Goal: Information Seeking & Learning: Understand process/instructions

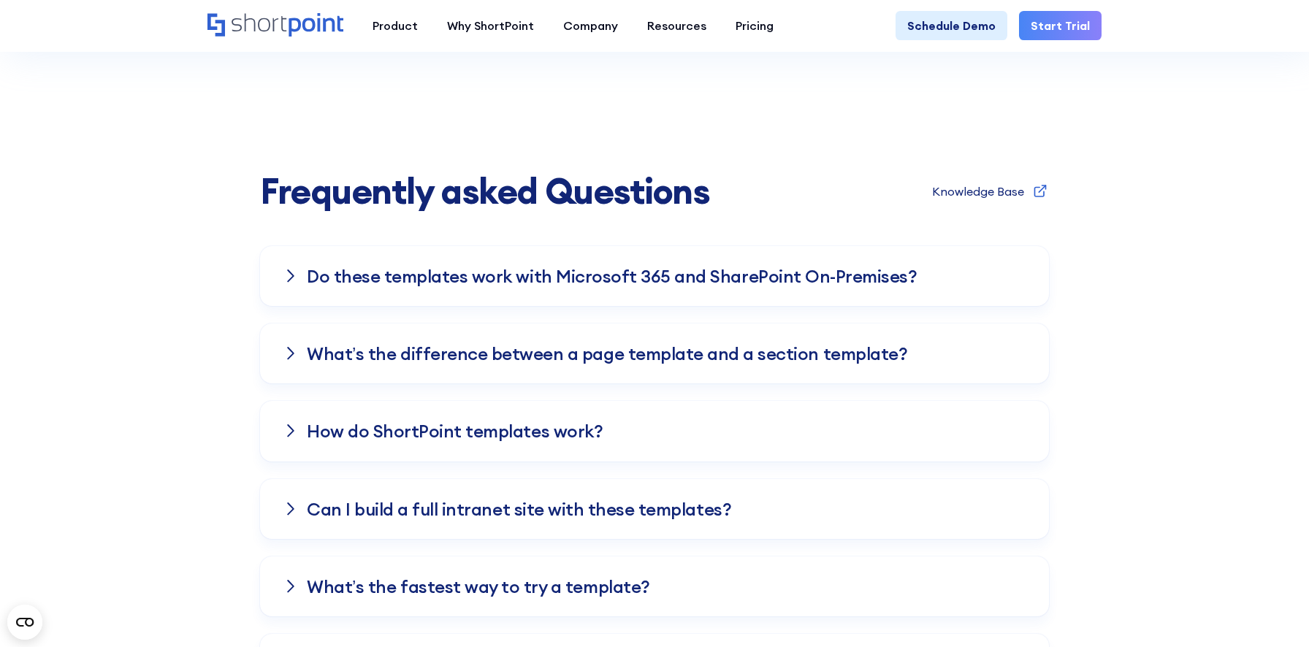
scroll to position [1300, 0]
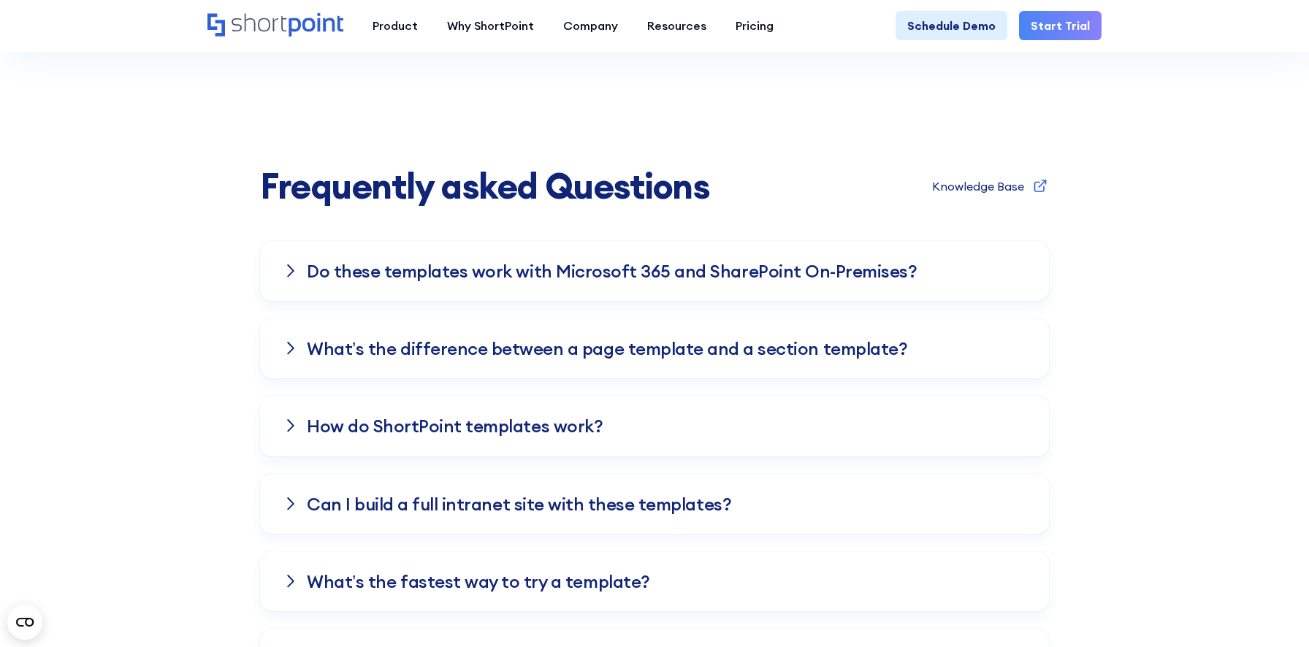
click at [940, 272] on div "Do these templates work with Microsoft 365 and SharePoint On-Premises?" at bounding box center [654, 271] width 789 height 60
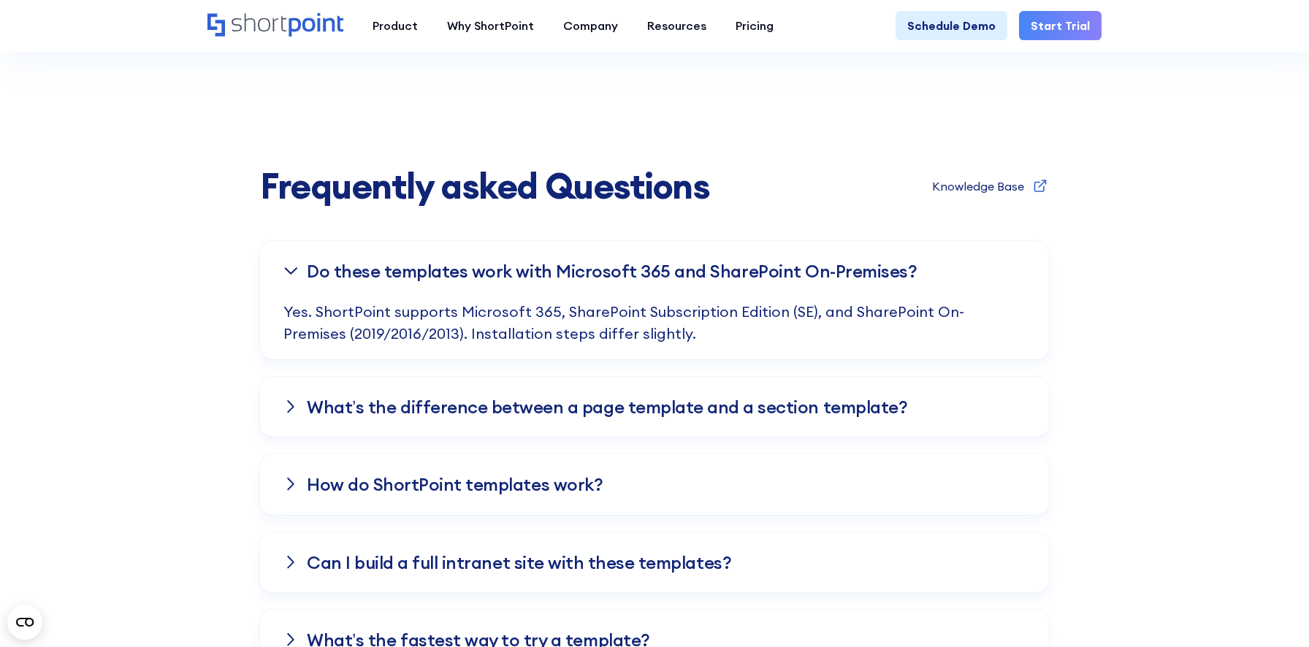
click at [937, 275] on div "Do these templates work with Microsoft 365 and SharePoint On-Premises?" at bounding box center [654, 271] width 789 height 60
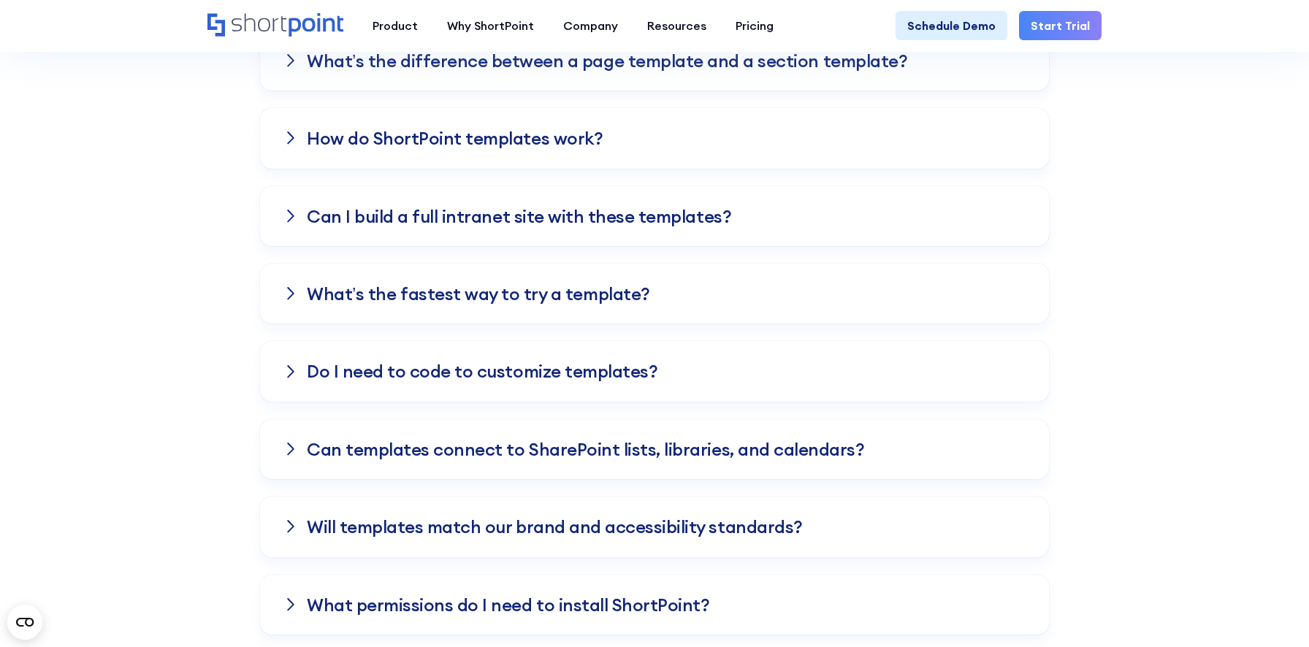
scroll to position [1571, 0]
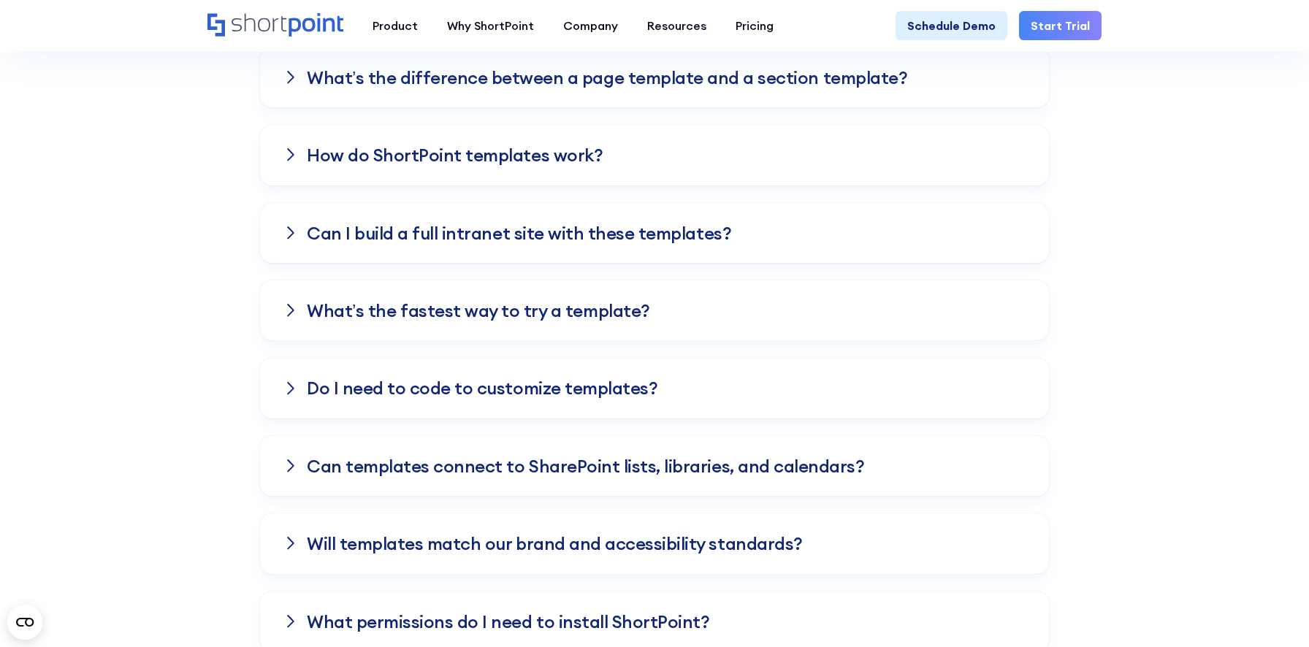
click at [721, 450] on div "Can templates connect to SharePoint lists, libraries, and calendars?" at bounding box center [654, 466] width 789 height 60
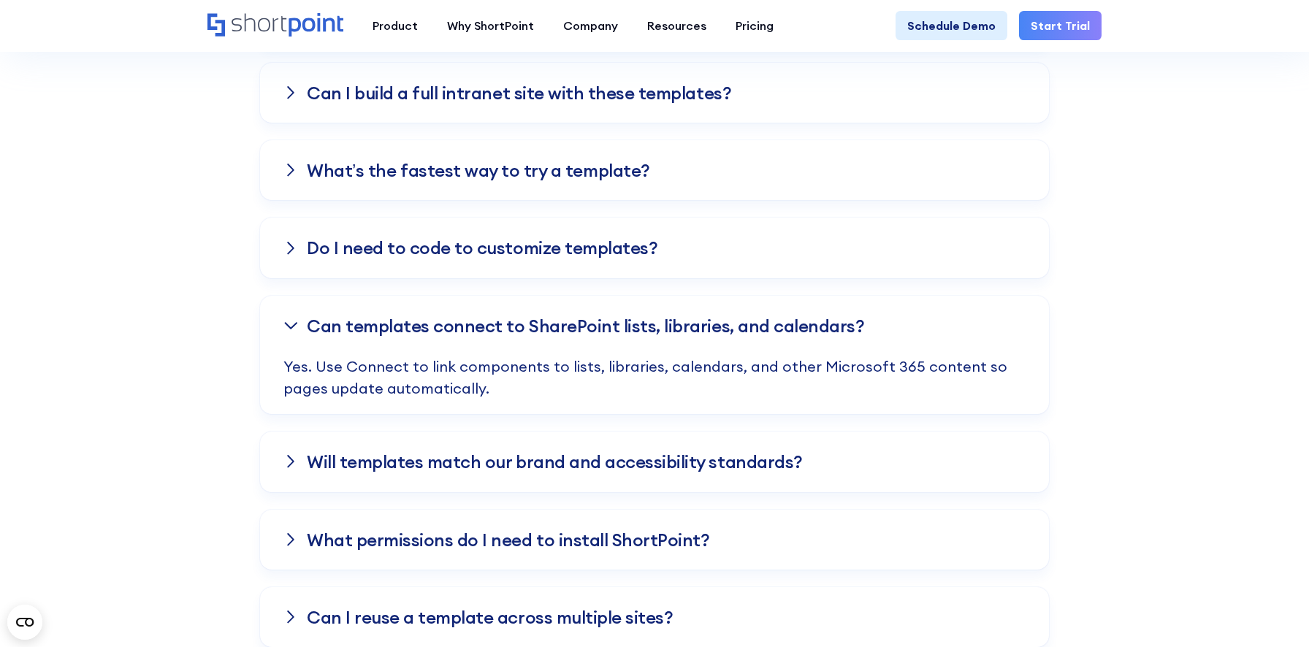
scroll to position [1720, 0]
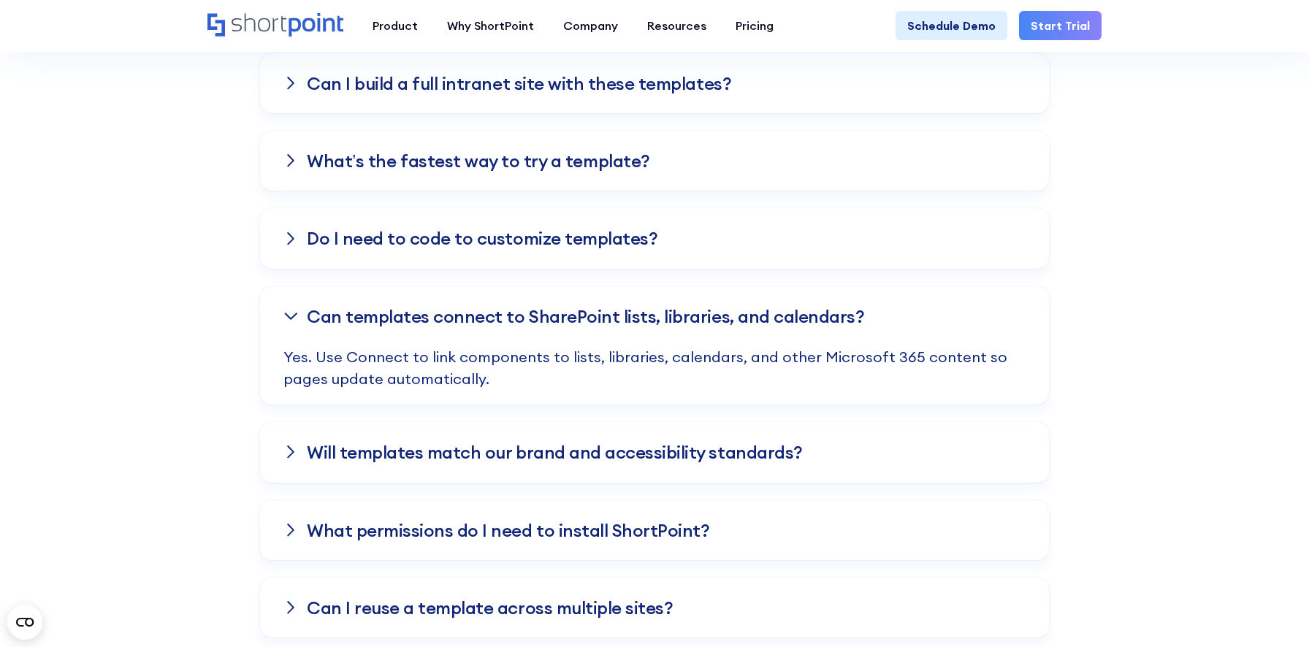
click at [699, 363] on p "Yes. Use Connect to link components to lists, libraries, calendars, and other M…" at bounding box center [654, 375] width 742 height 58
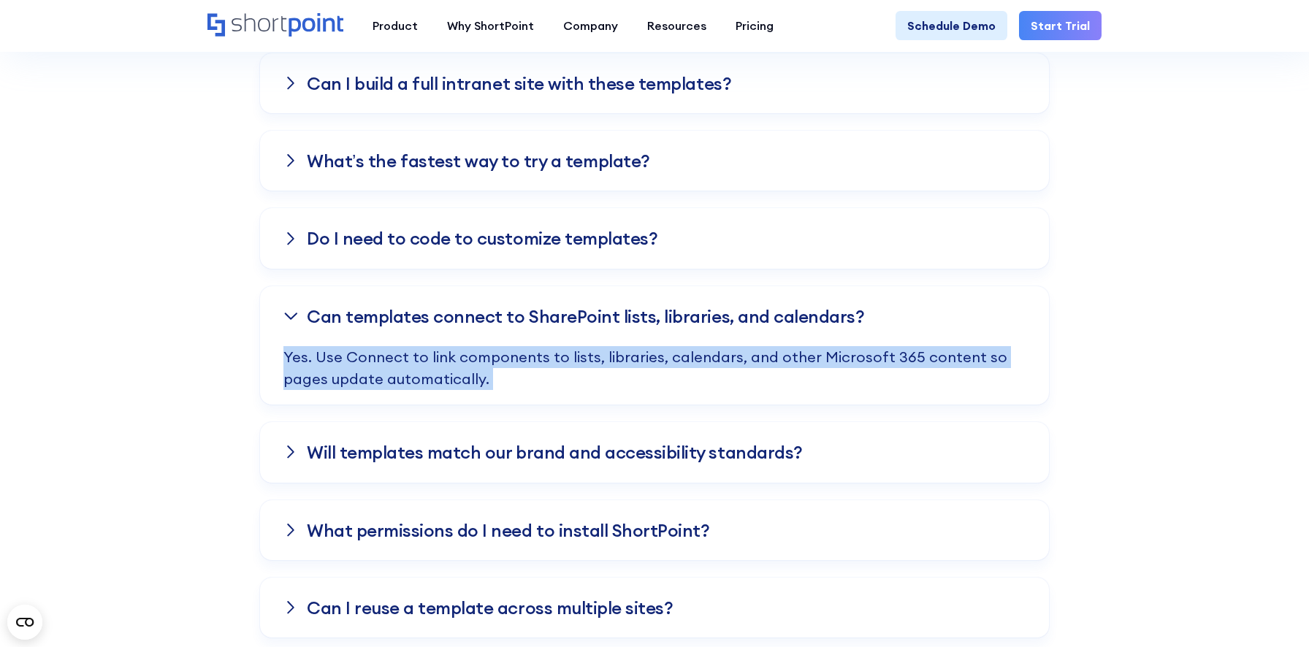
click at [699, 363] on p "Yes. Use Connect to link components to lists, libraries, calendars, and other M…" at bounding box center [654, 375] width 742 height 58
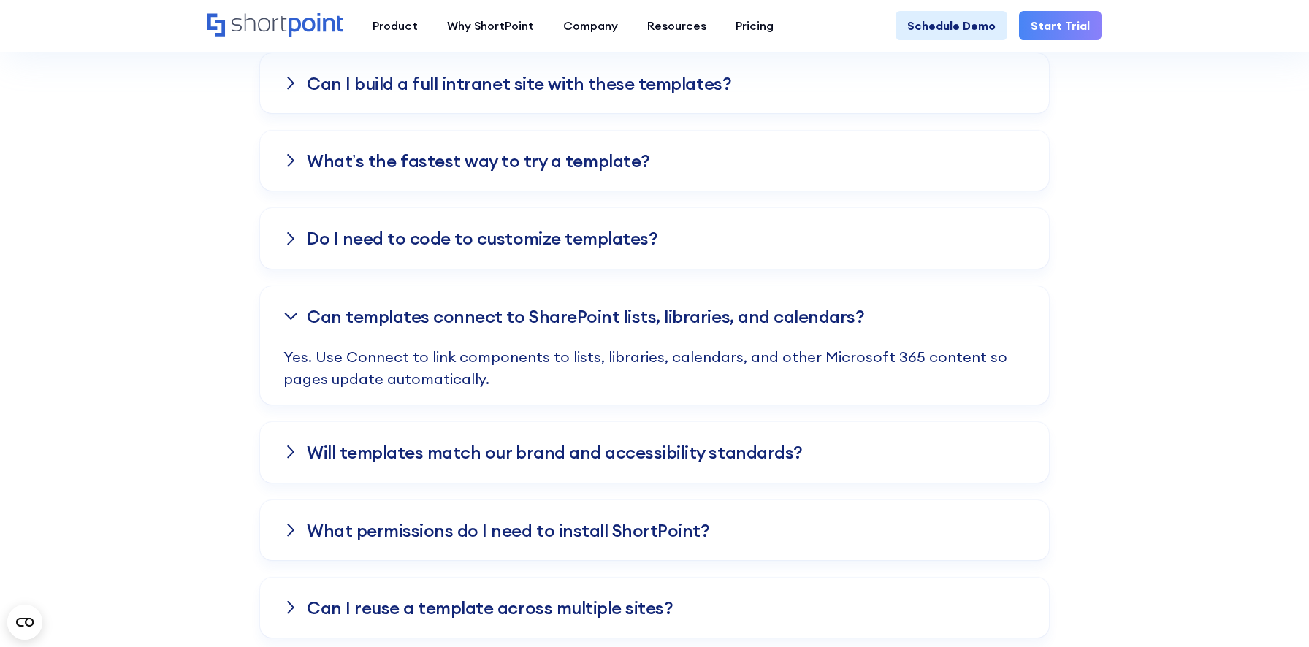
click at [706, 315] on h3 "Can templates connect to SharePoint lists, libraries, and calendars?" at bounding box center [585, 316] width 557 height 19
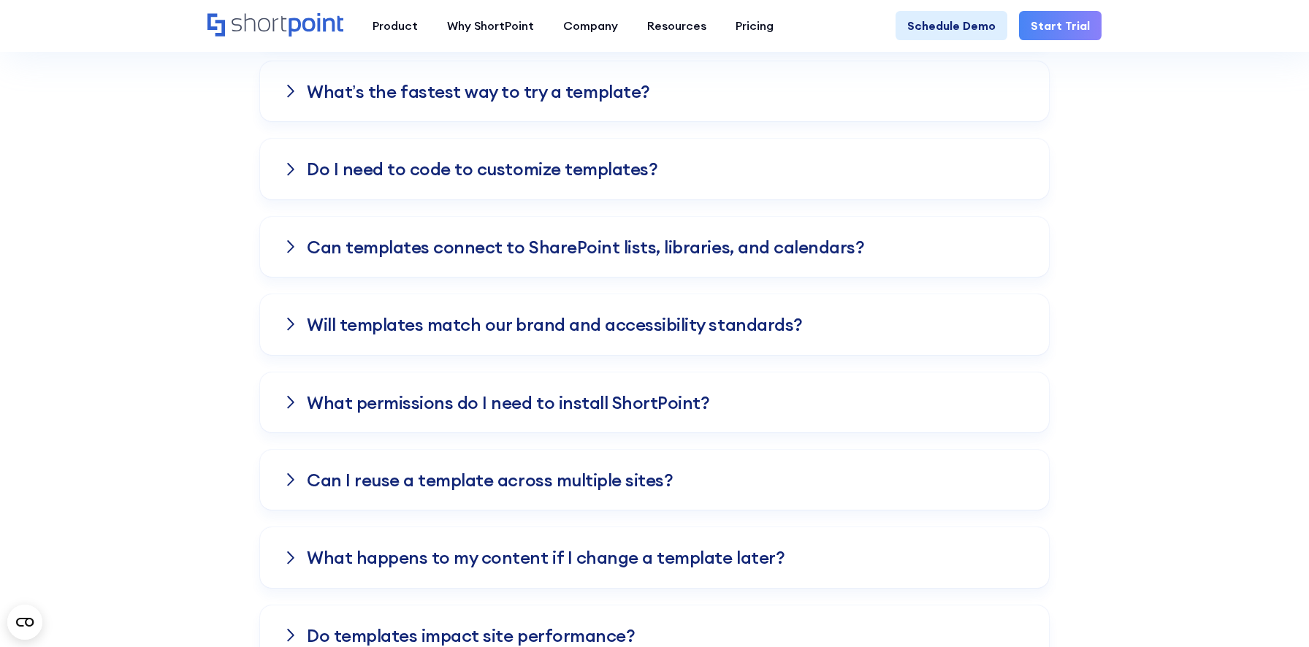
scroll to position [1767, 0]
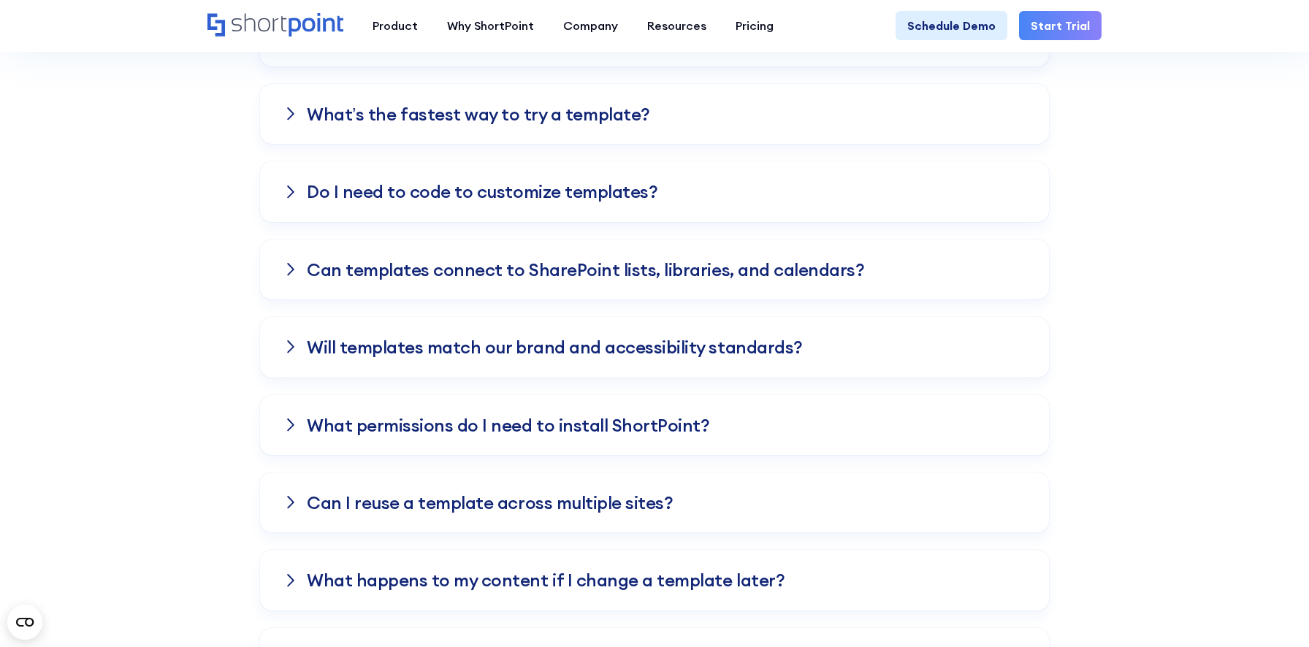
click at [663, 434] on h3 "What permissions do I need to install ShortPoint?" at bounding box center [508, 425] width 403 height 19
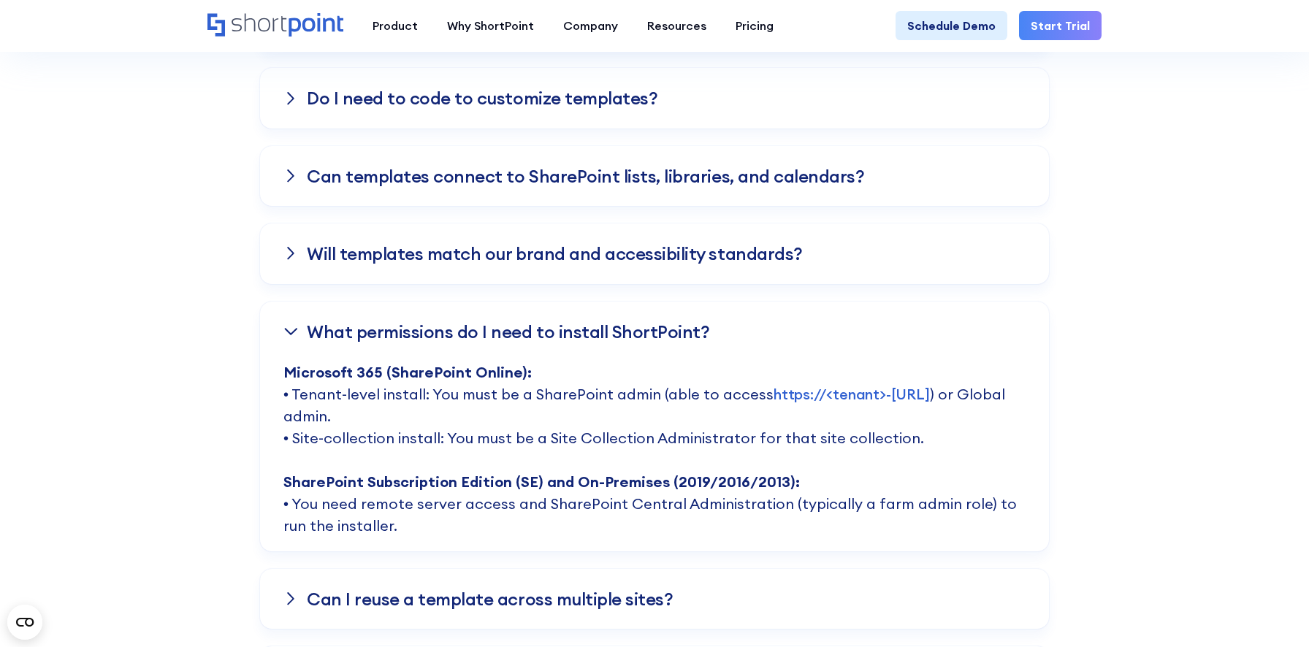
scroll to position [1894, 0]
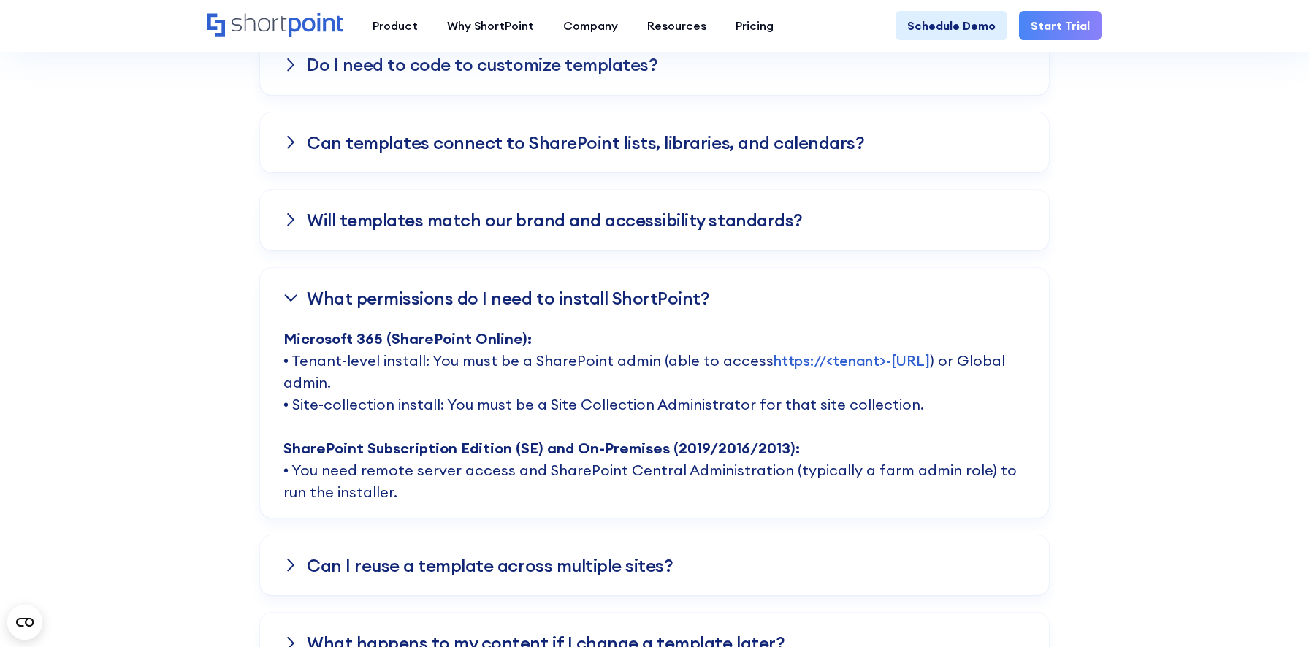
click at [895, 361] on p "Microsoft 365 (SharePoint Online): • Tenant-level install: You must be a ShareP…" at bounding box center [654, 423] width 742 height 190
click at [887, 361] on p "Microsoft 365 (SharePoint Online): • Tenant-level install: You must be a ShareP…" at bounding box center [654, 423] width 742 height 190
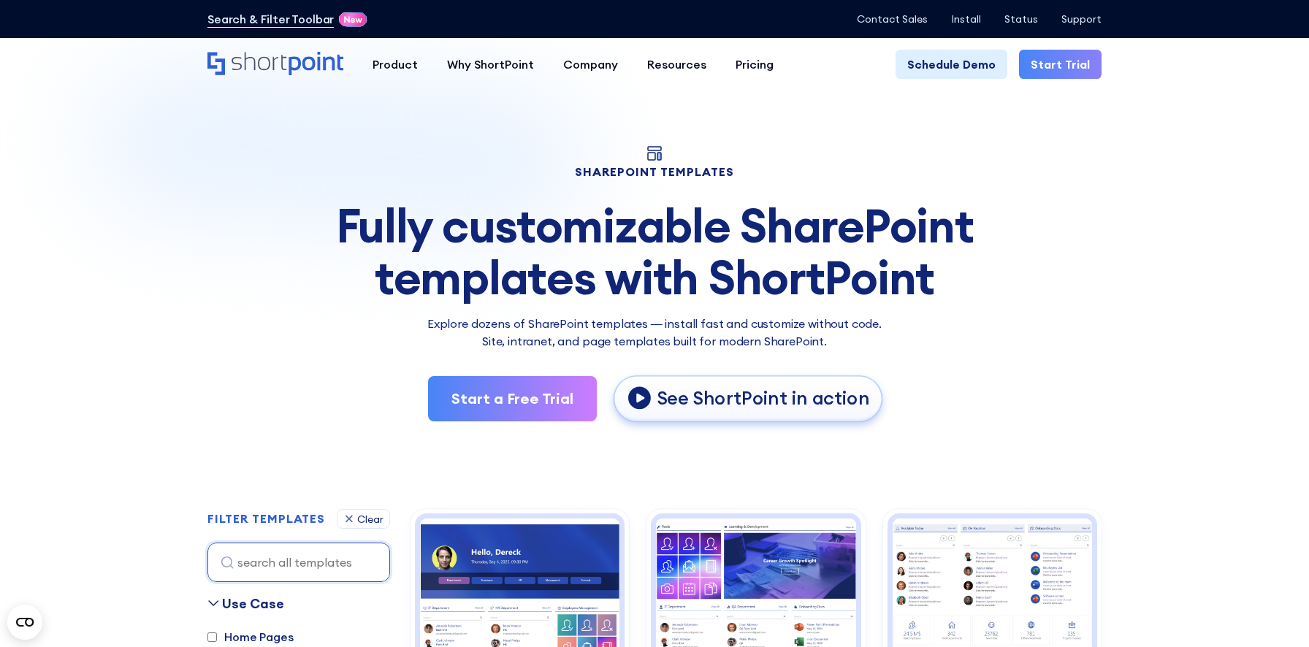
click at [833, 388] on p "See ShortPoint in action" at bounding box center [763, 399] width 213 height 24
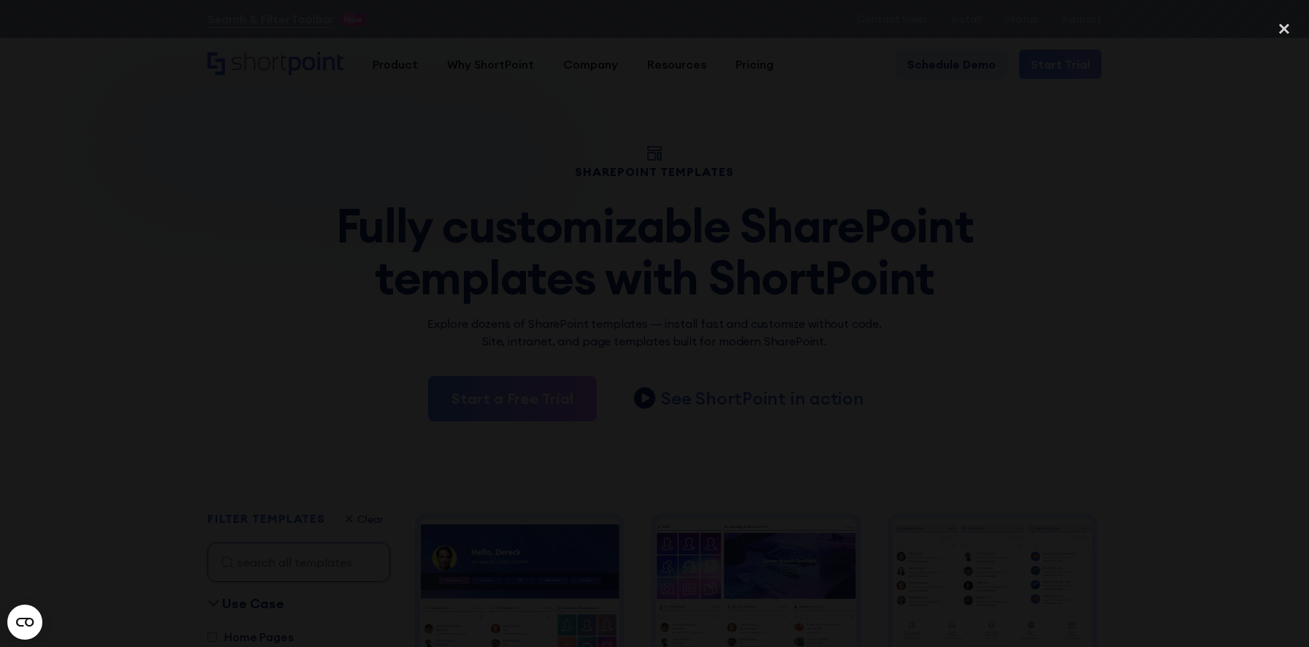
click at [1121, 447] on div at bounding box center [654, 324] width 1309 height 622
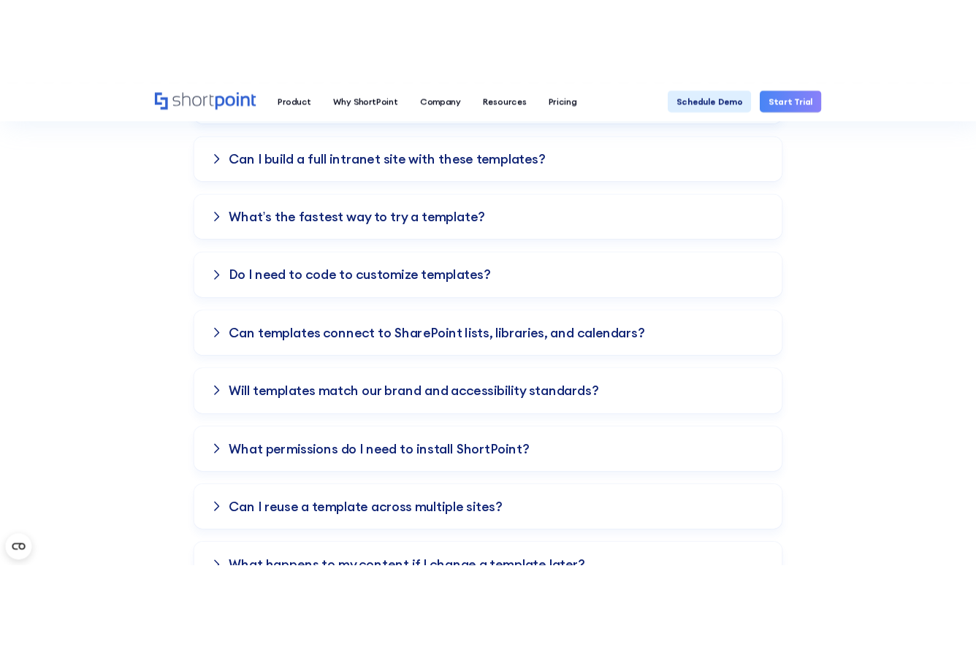
scroll to position [1780, 0]
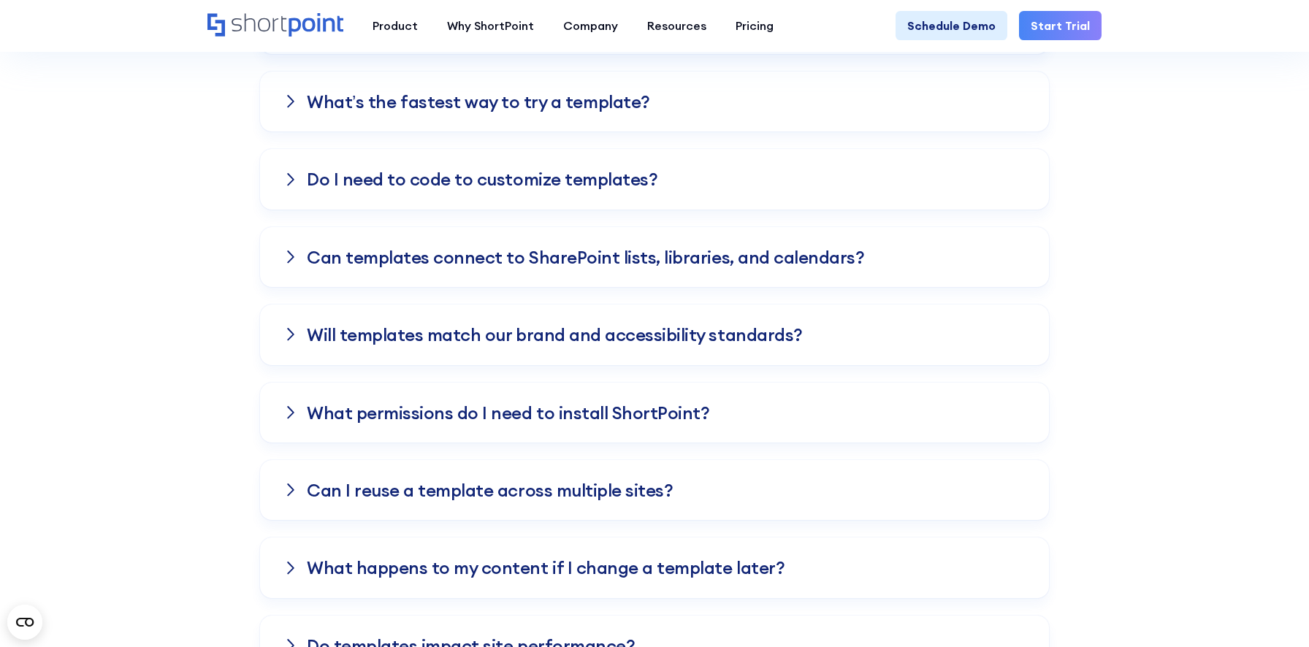
click at [994, 412] on div "What permissions do I need to install ShortPoint?" at bounding box center [654, 413] width 789 height 60
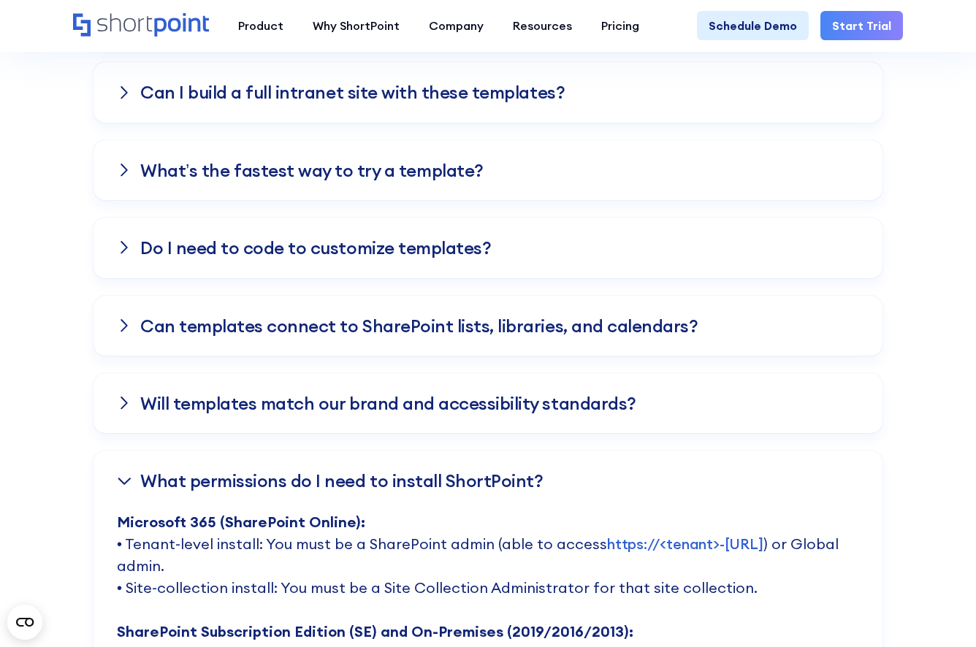
scroll to position [1948, 0]
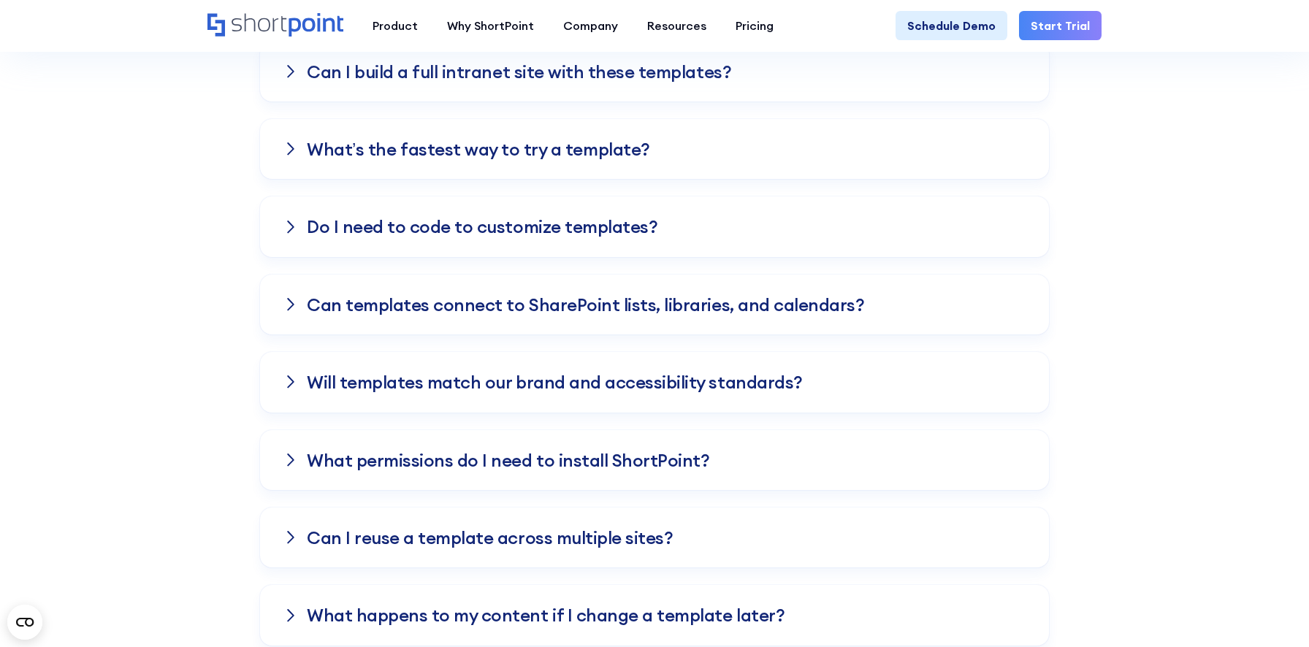
scroll to position [1722, 0]
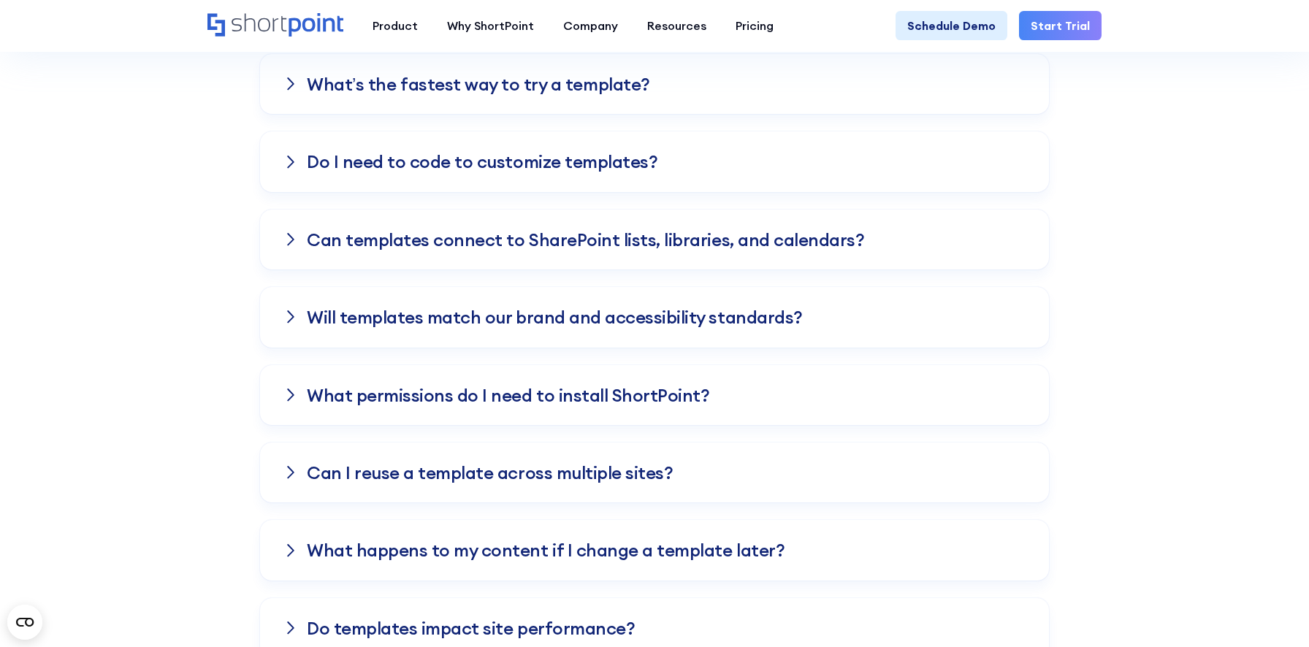
click at [748, 409] on div "What permissions do I need to install ShortPoint?" at bounding box center [654, 395] width 789 height 60
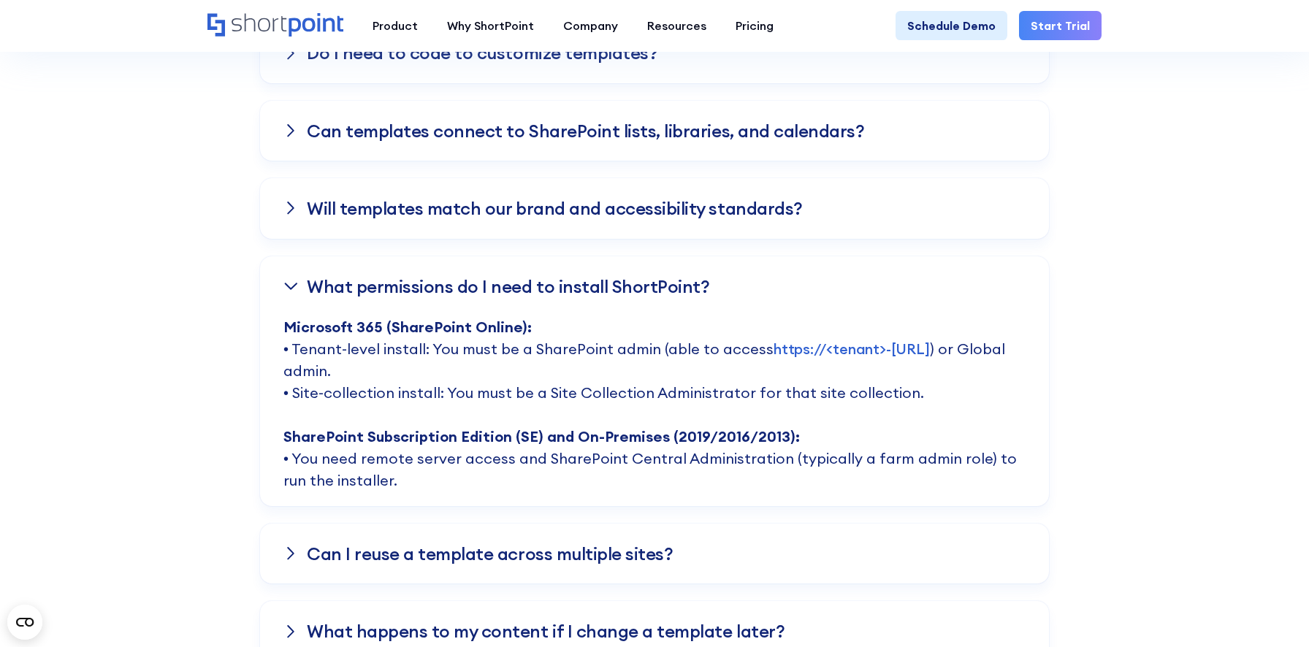
scroll to position [1909, 0]
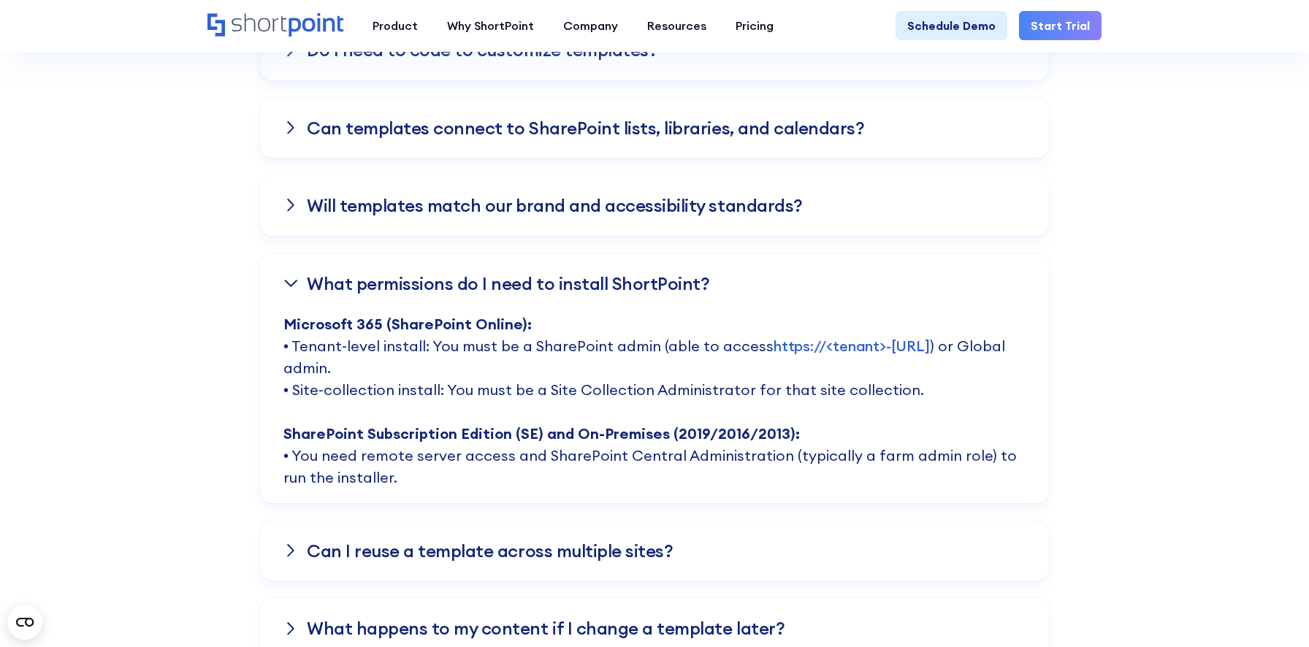
click at [373, 369] on p "Microsoft 365 (SharePoint Online): • Tenant-level install: You must be a ShareP…" at bounding box center [654, 408] width 742 height 190
click at [423, 434] on strong "SharePoint Subscription Edition (SE) and On-Premises (2019/2016/2013):" at bounding box center [541, 433] width 516 height 18
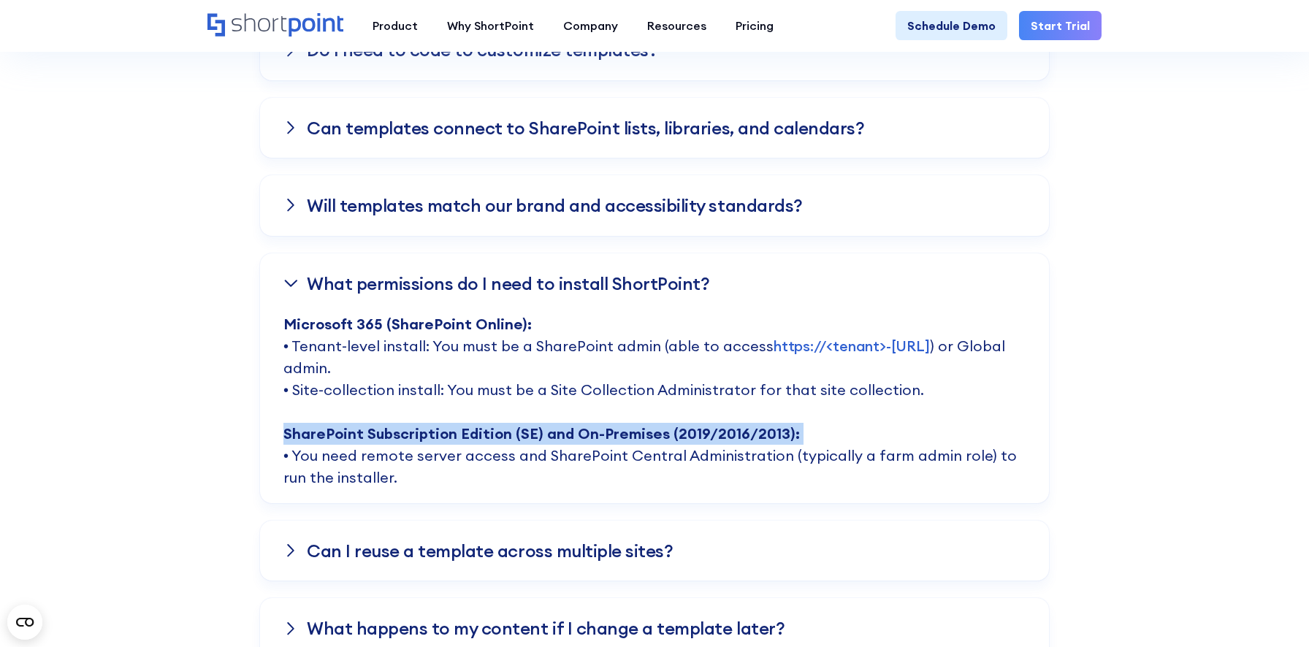
click at [423, 434] on strong "SharePoint Subscription Edition (SE) and On-Premises (2019/2016/2013):" at bounding box center [541, 433] width 516 height 18
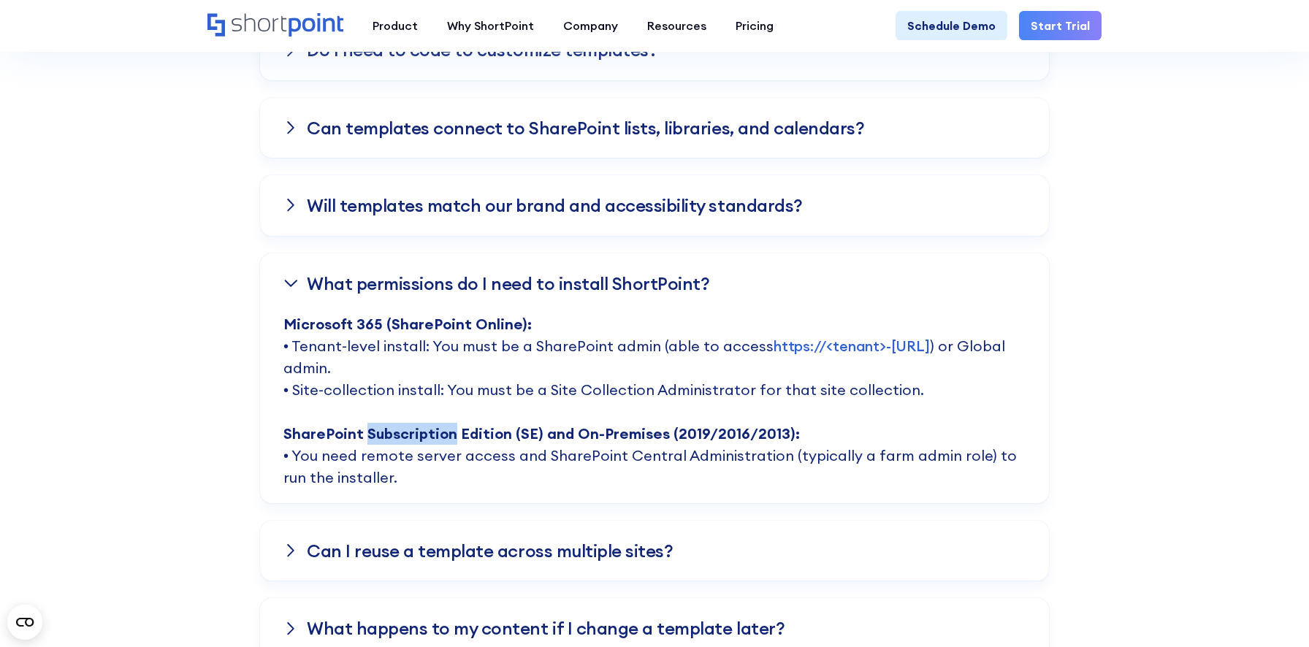
click at [423, 434] on strong "SharePoint Subscription Edition (SE) and On-Premises (2019/2016/2013):" at bounding box center [541, 433] width 516 height 18
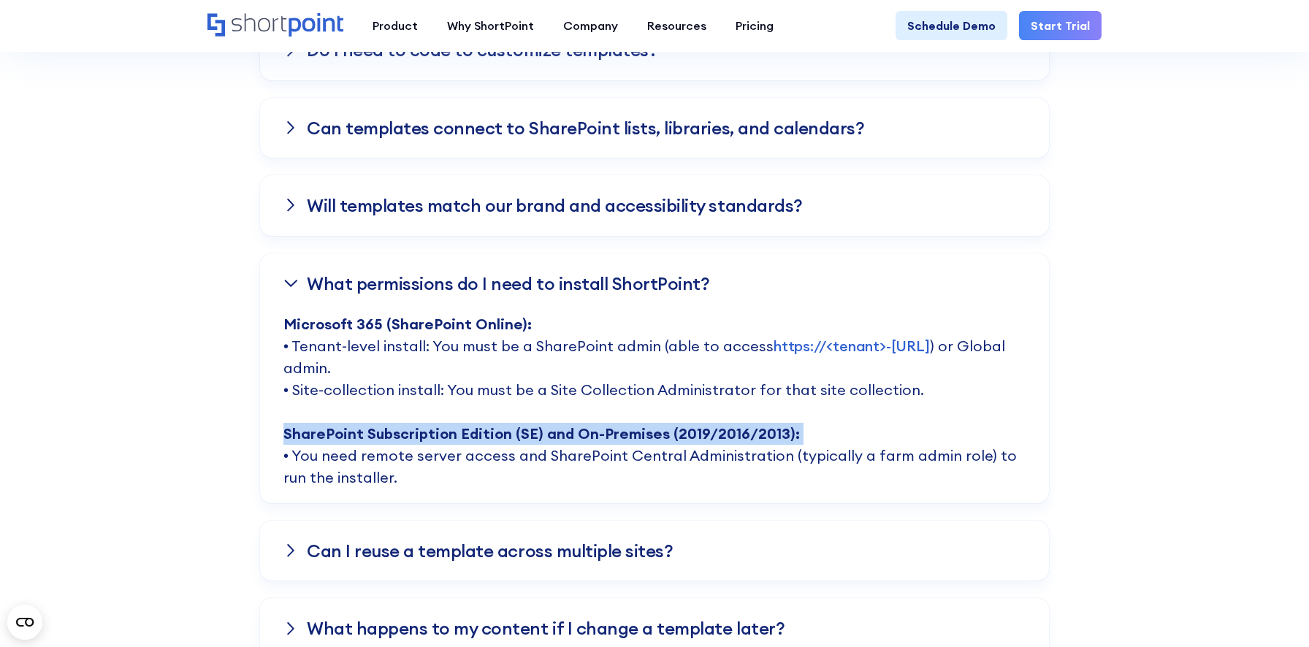
click at [423, 434] on strong "SharePoint Subscription Edition (SE) and On-Premises (2019/2016/2013):" at bounding box center [541, 433] width 516 height 18
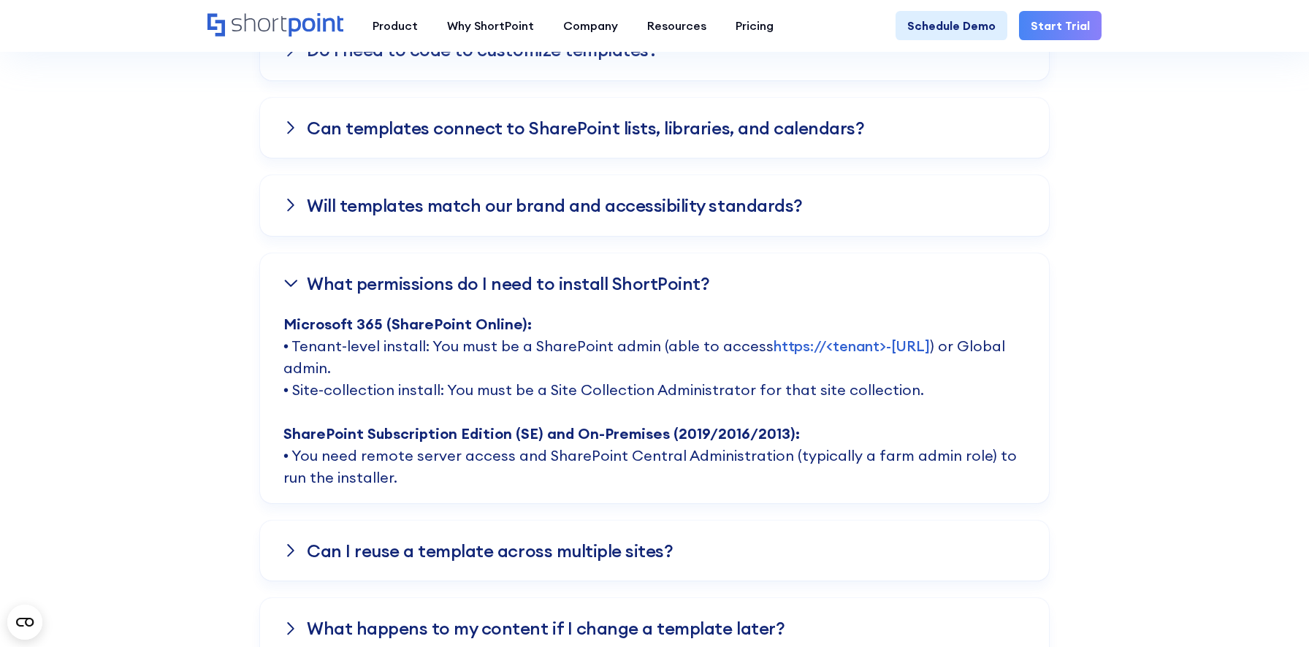
click at [423, 434] on strong "SharePoint Subscription Edition (SE) and On-Premises (2019/2016/2013):" at bounding box center [541, 433] width 516 height 18
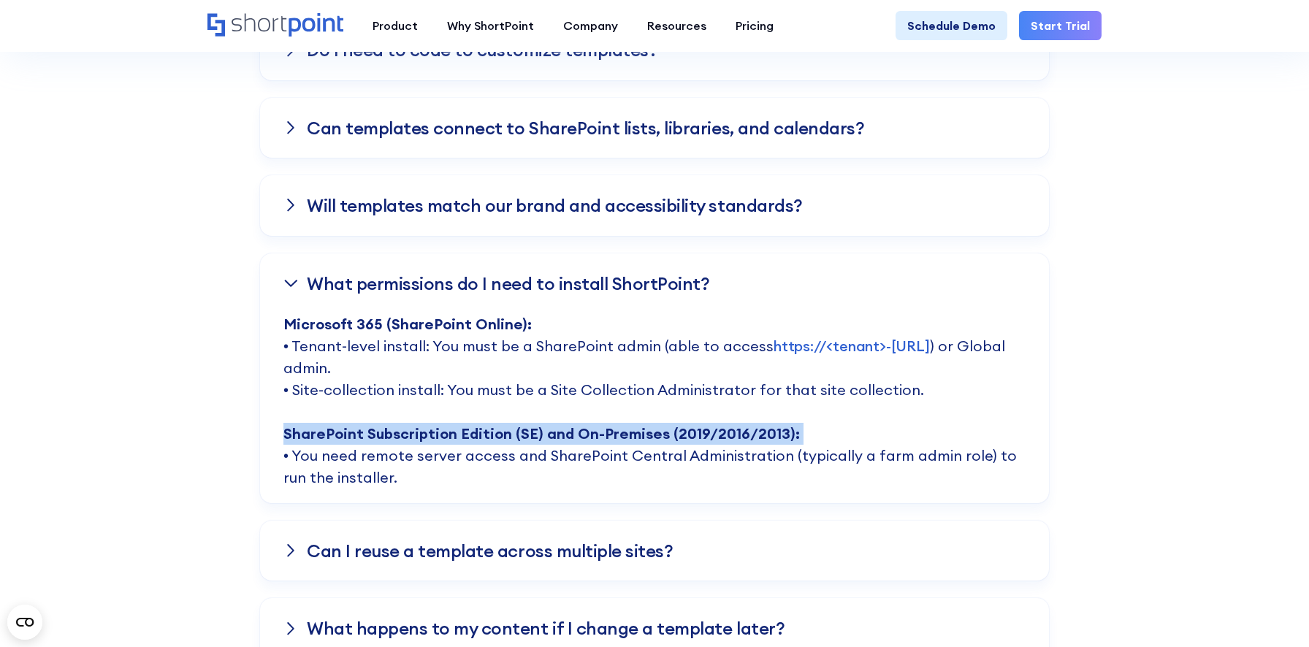
click at [423, 434] on strong "SharePoint Subscription Edition (SE) and On-Premises (2019/2016/2013):" at bounding box center [541, 433] width 516 height 18
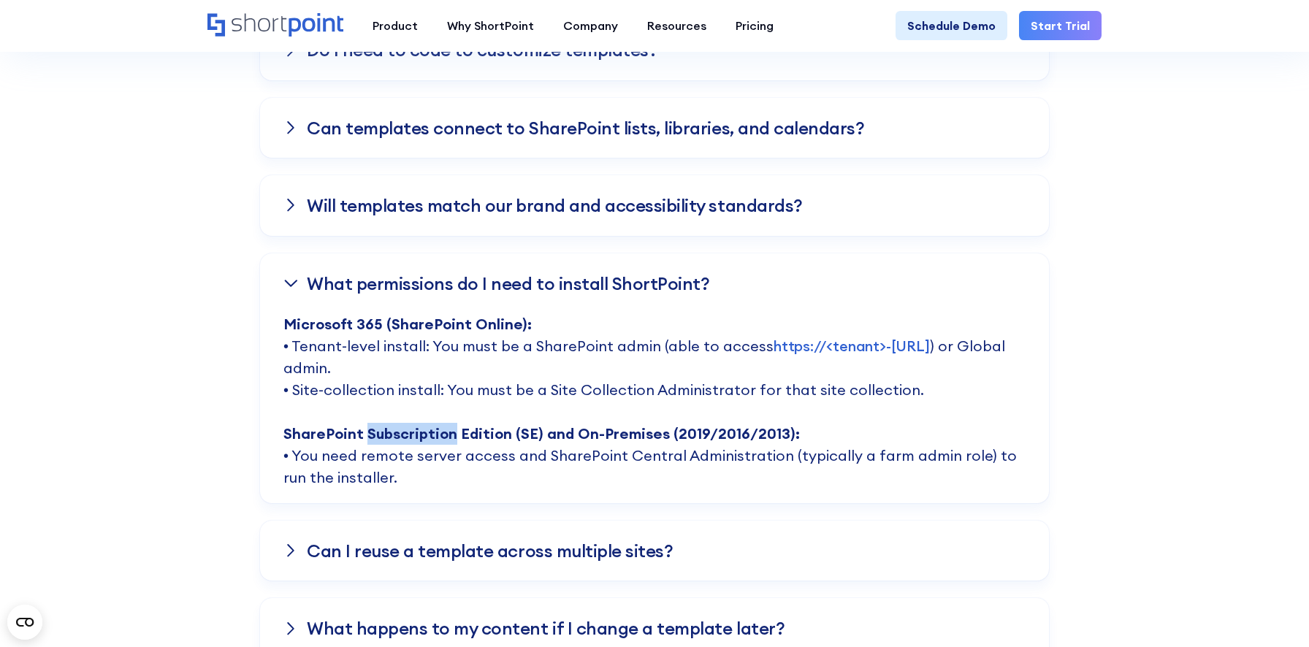
click at [423, 434] on strong "SharePoint Subscription Edition (SE) and On-Premises (2019/2016/2013):" at bounding box center [541, 433] width 516 height 18
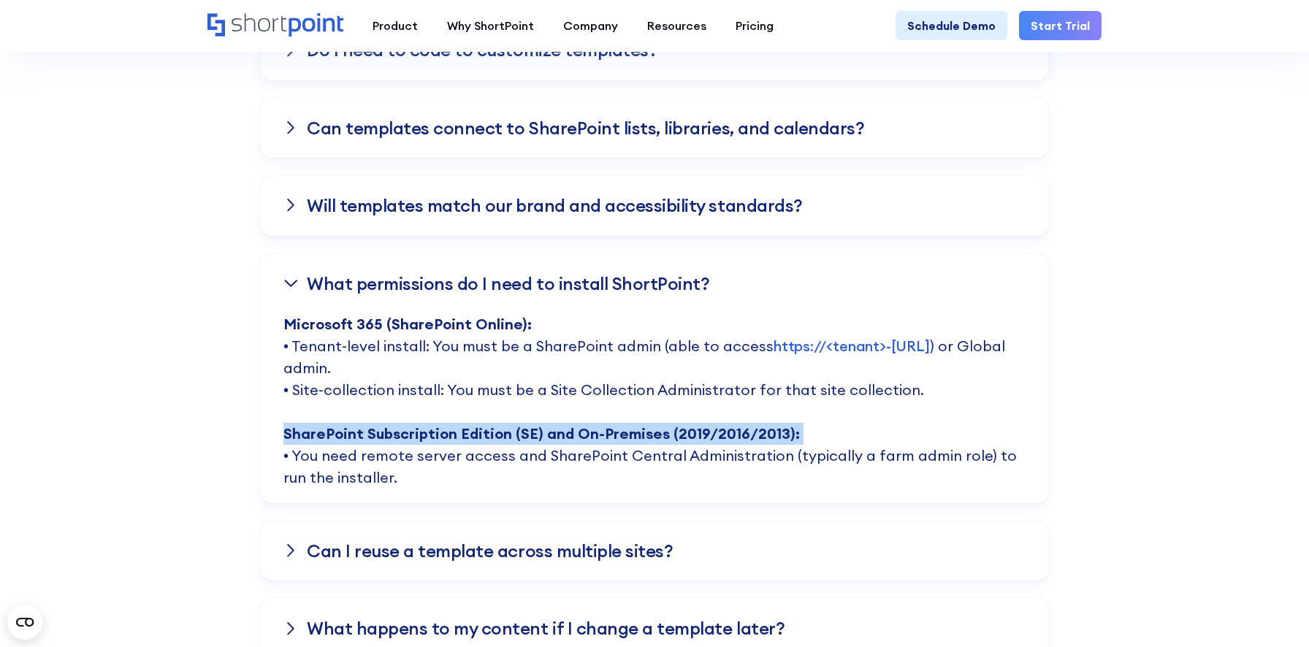
click at [423, 434] on strong "SharePoint Subscription Edition (SE) and On-Premises (2019/2016/2013):" at bounding box center [541, 433] width 516 height 18
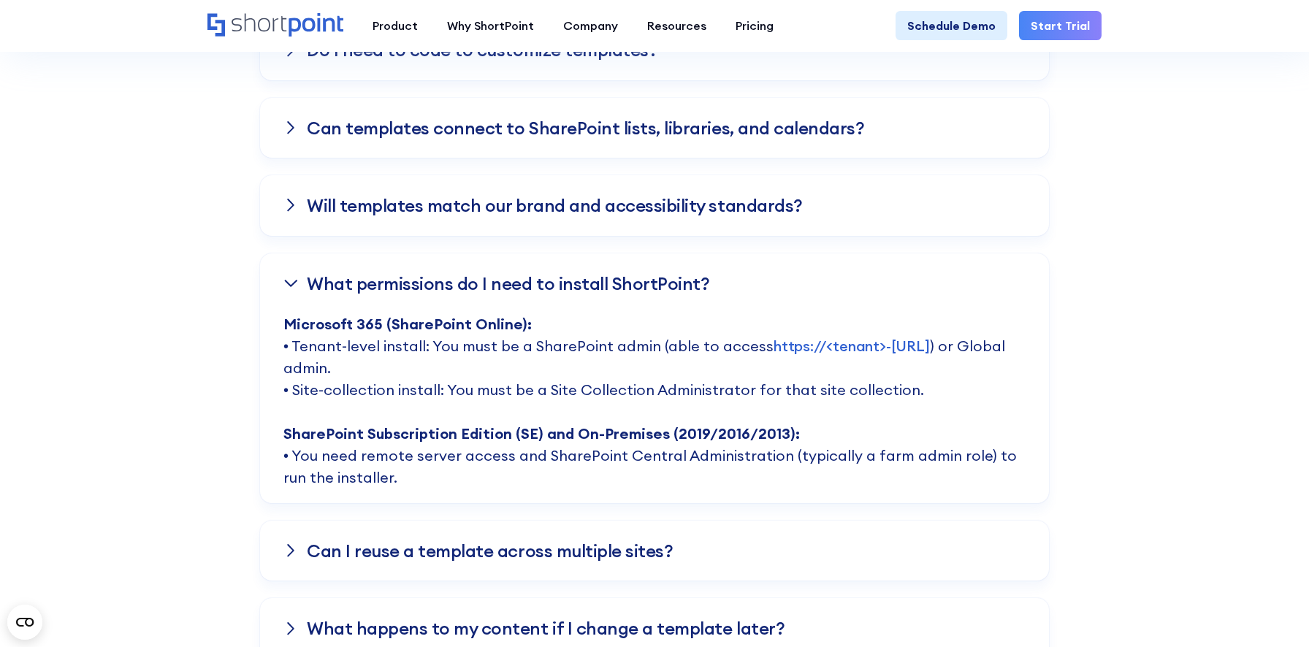
click at [480, 293] on h3 "What permissions do I need to install ShortPoint?" at bounding box center [508, 283] width 403 height 19
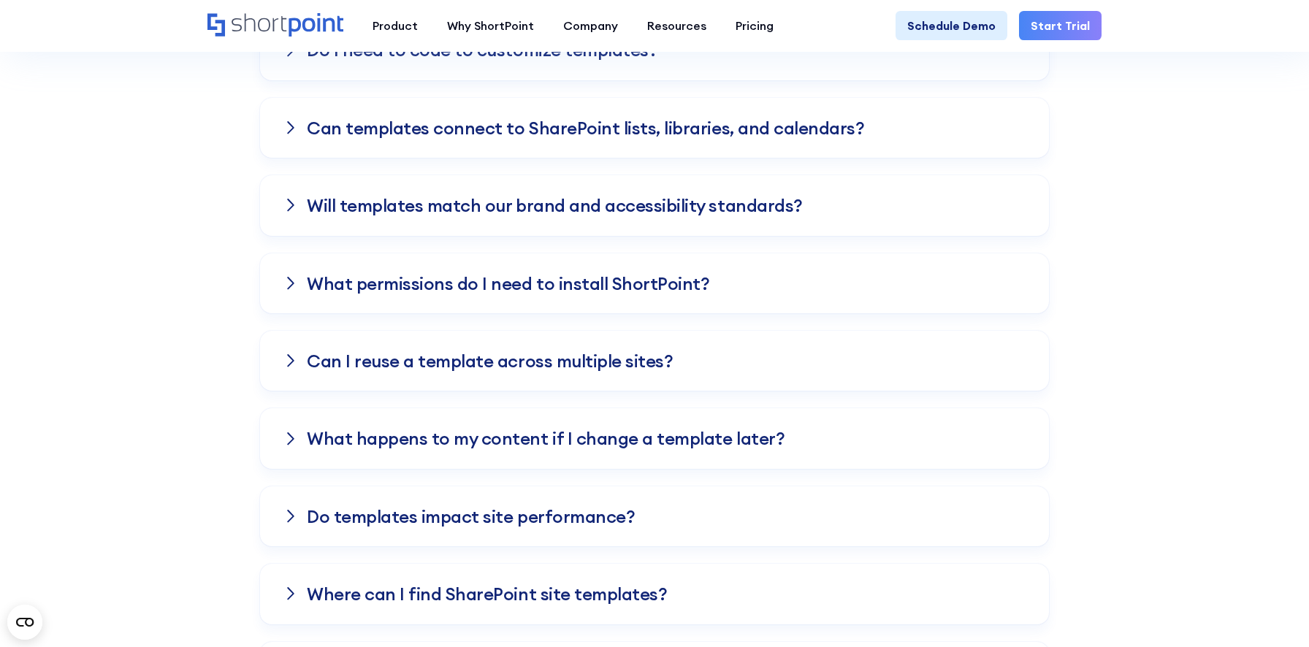
click at [975, 343] on div "Frequently asked Questions Knowledge Base Do these templates work with Microsof…" at bounding box center [654, 130] width 1309 height 1144
click at [682, 287] on h3 "What permissions do I need to install ShortPoint?" at bounding box center [508, 283] width 403 height 19
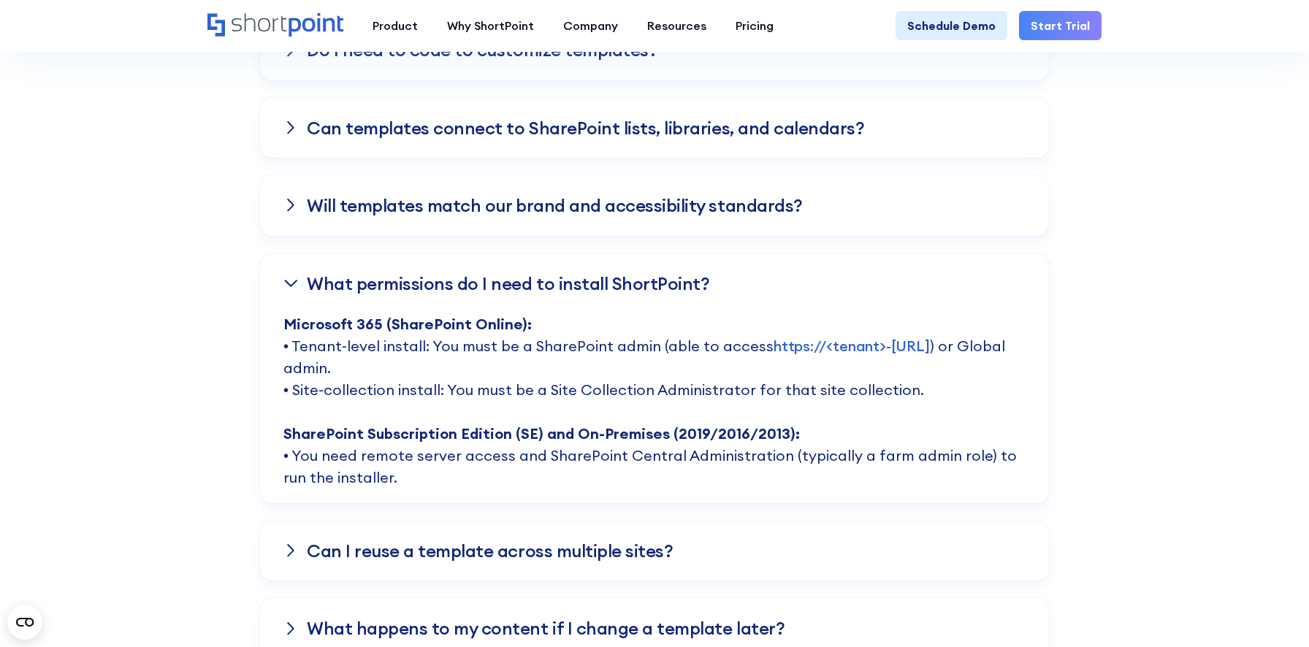
click at [975, 370] on div "Frequently asked Questions Knowledge Base Do these templates work with Microsof…" at bounding box center [654, 225] width 1309 height 1334
click at [731, 209] on h3 "Will templates match our brand and accessibility standards?" at bounding box center [555, 205] width 496 height 19
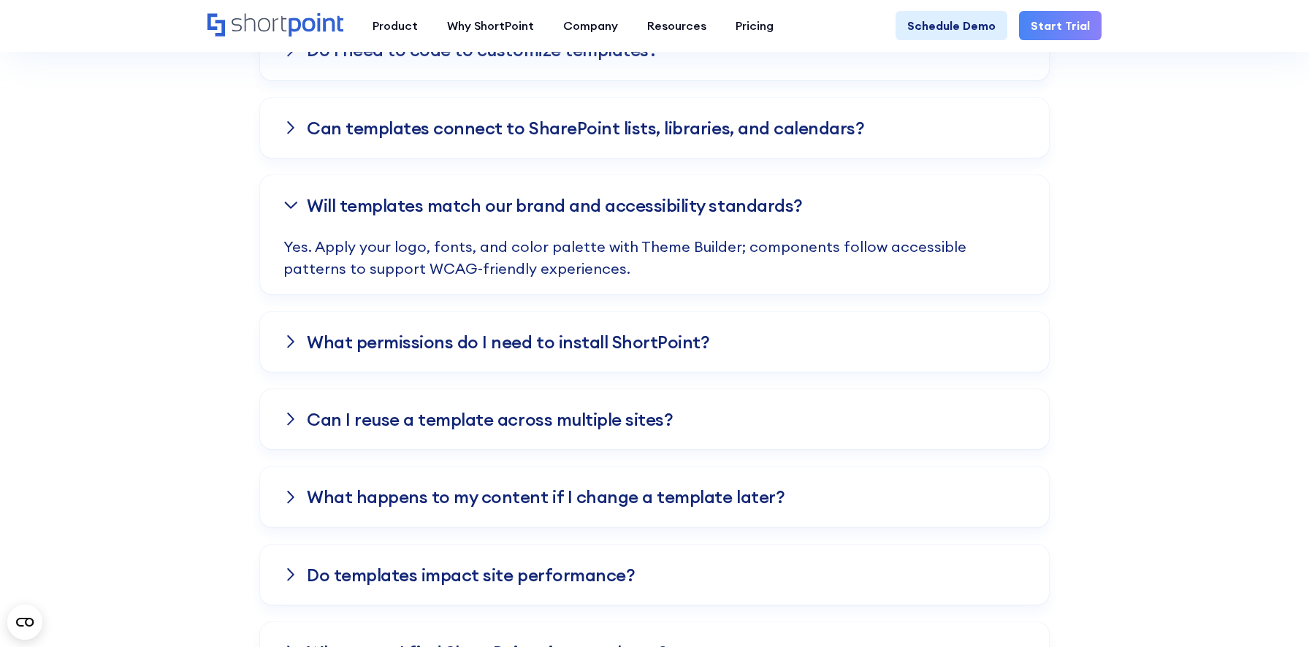
click at [596, 407] on div "Can I reuse a template across multiple sites?" at bounding box center [654, 419] width 789 height 60
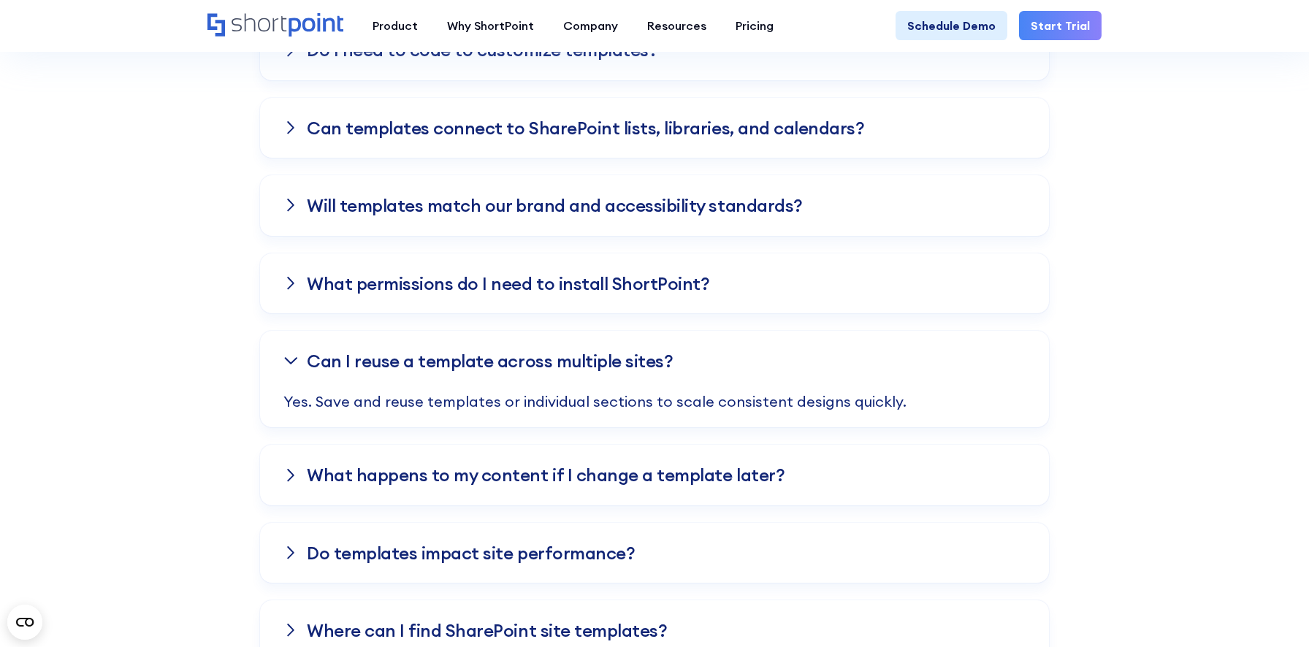
click at [563, 356] on h3 "Can I reuse a template across multiple sites?" at bounding box center [490, 360] width 366 height 19
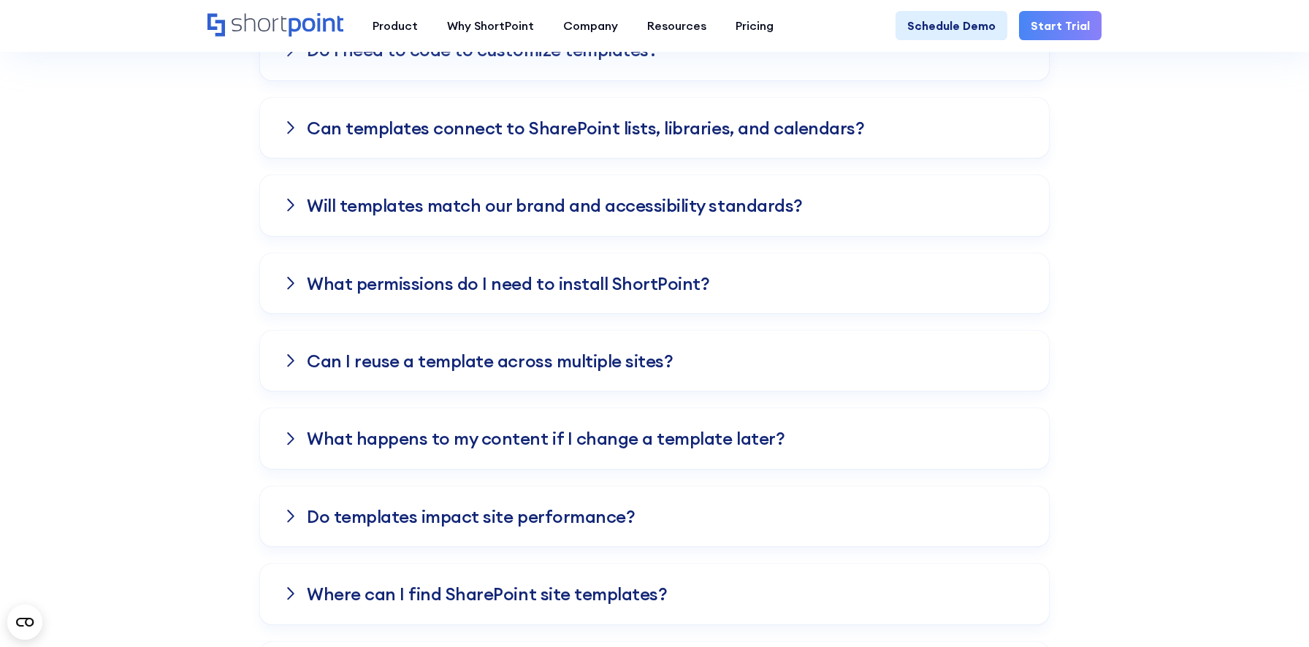
click at [186, 393] on div "Frequently asked Questions Knowledge Base Do these templates work with Microsof…" at bounding box center [654, 130] width 1309 height 1144
click at [380, 298] on div "What permissions do I need to install ShortPoint?" at bounding box center [654, 283] width 789 height 60
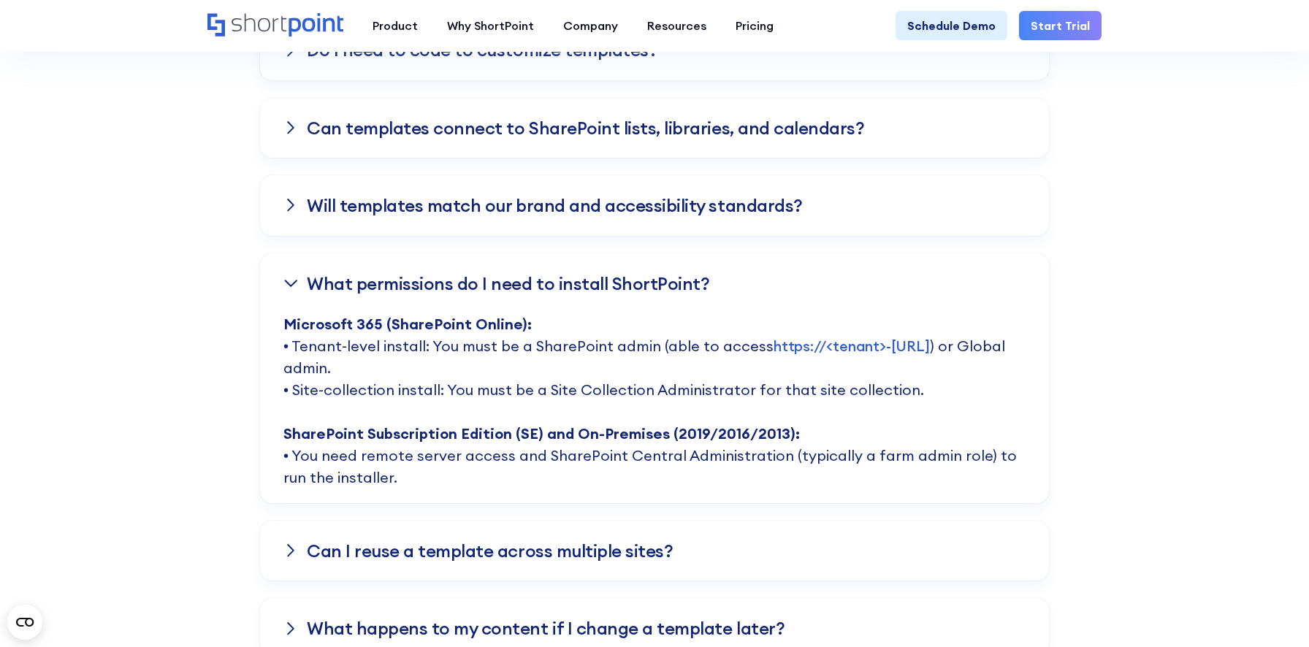
click at [451, 394] on p "Microsoft 365 (SharePoint Online): • Tenant-level install: You must be a ShareP…" at bounding box center [654, 408] width 742 height 190
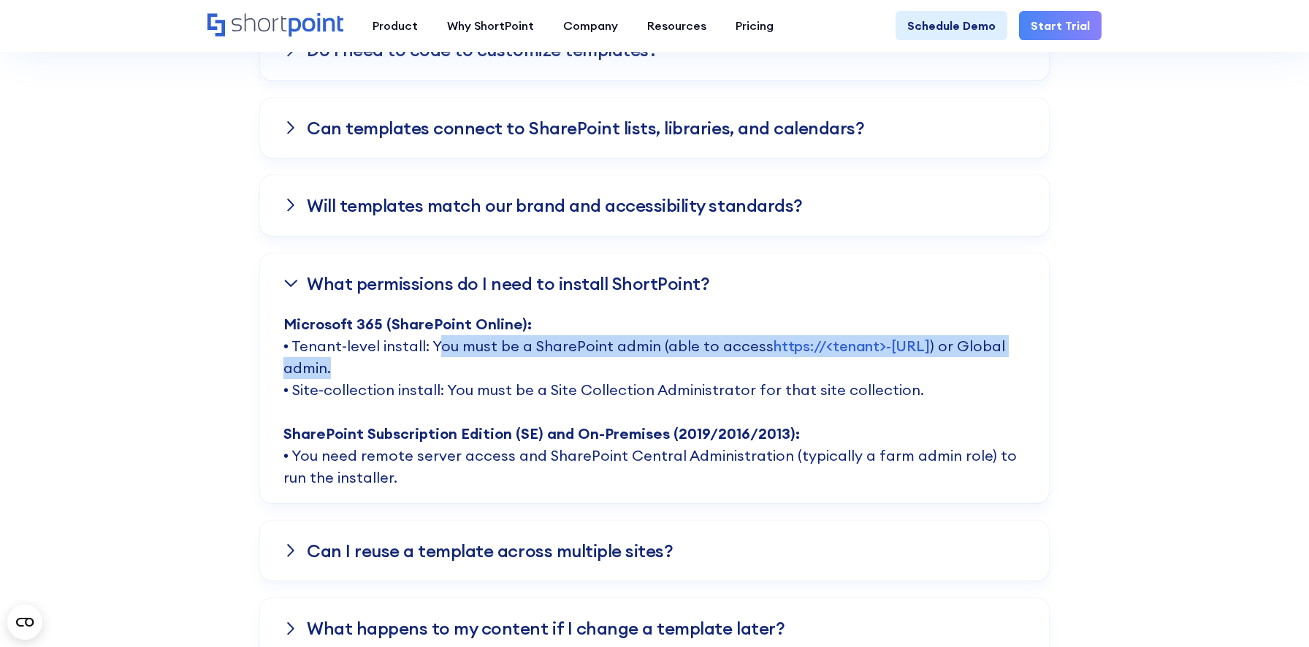
drag, startPoint x: 430, startPoint y: 347, endPoint x: 445, endPoint y: 368, distance: 25.7
click at [445, 368] on p "Microsoft 365 (SharePoint Online): • Tenant-level install: You must be a ShareP…" at bounding box center [654, 408] width 742 height 190
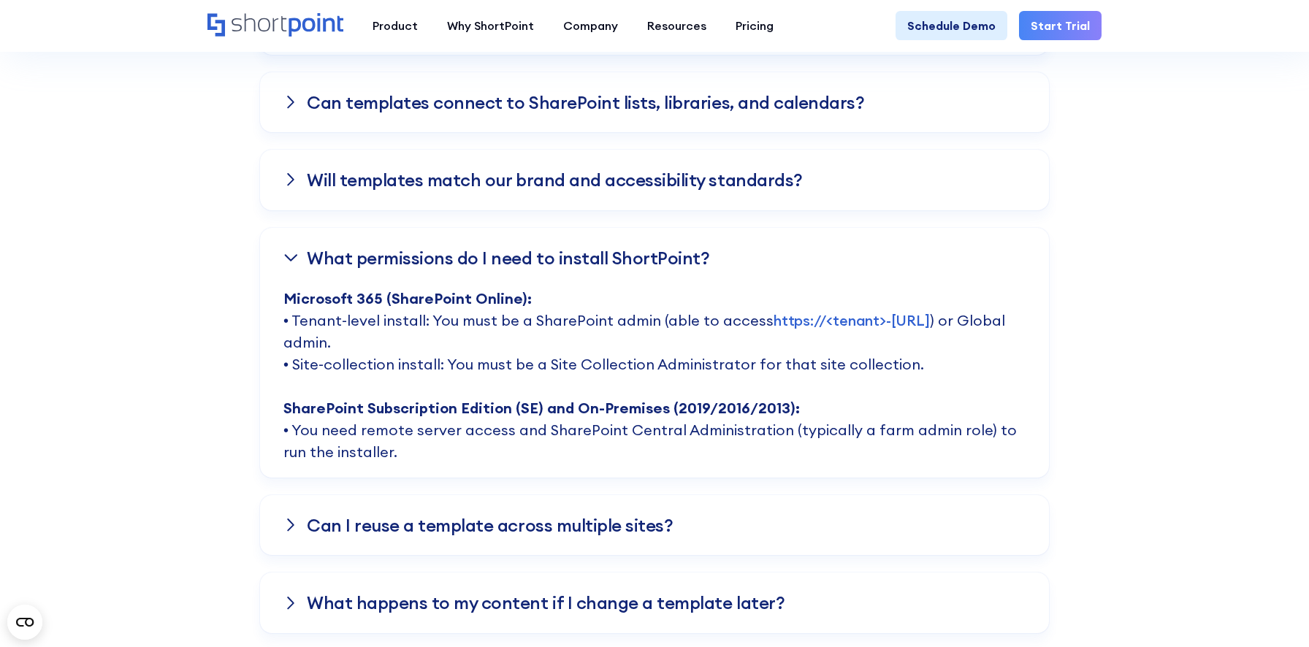
scroll to position [1937, 0]
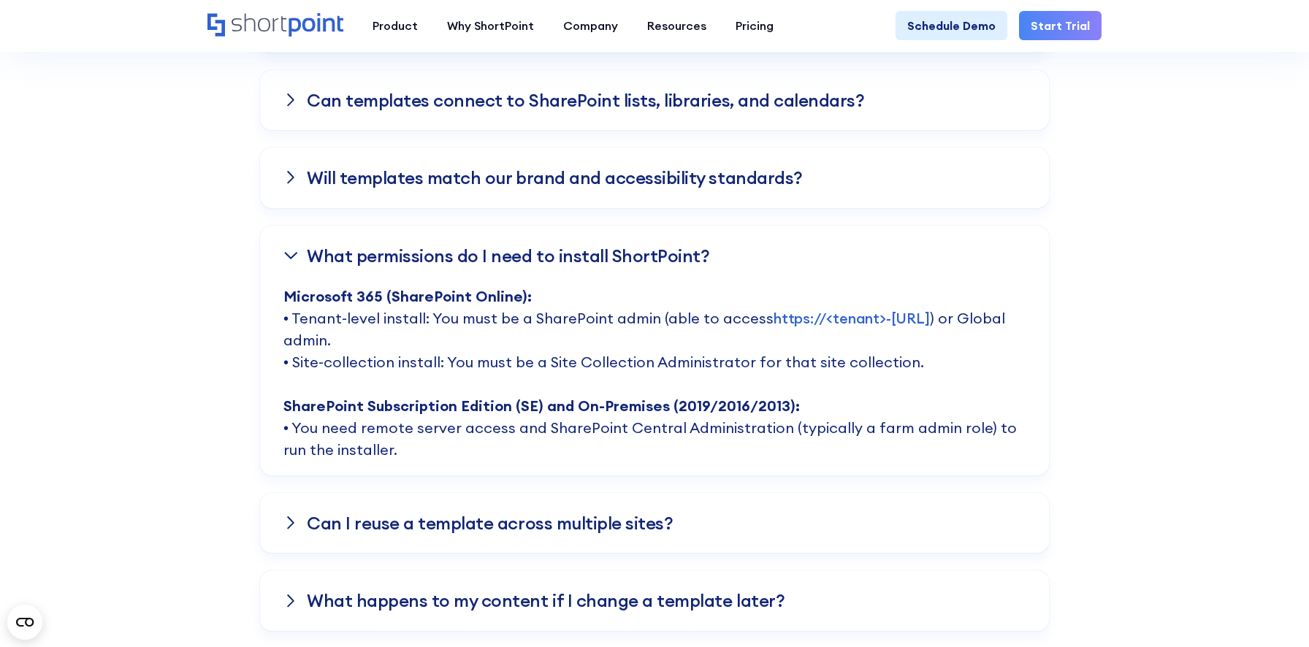
click at [427, 262] on h3 "What permissions do I need to install ShortPoint?" at bounding box center [508, 255] width 403 height 19
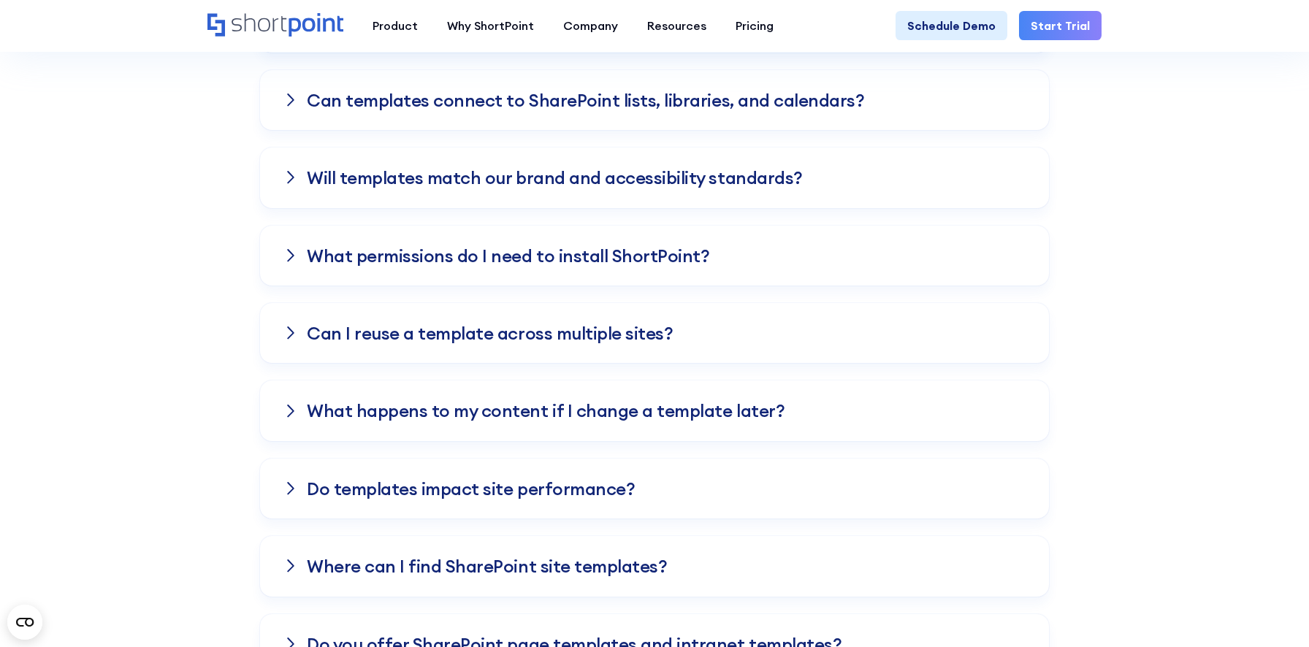
click at [416, 253] on h3 "What permissions do I need to install ShortPoint?" at bounding box center [508, 255] width 403 height 19
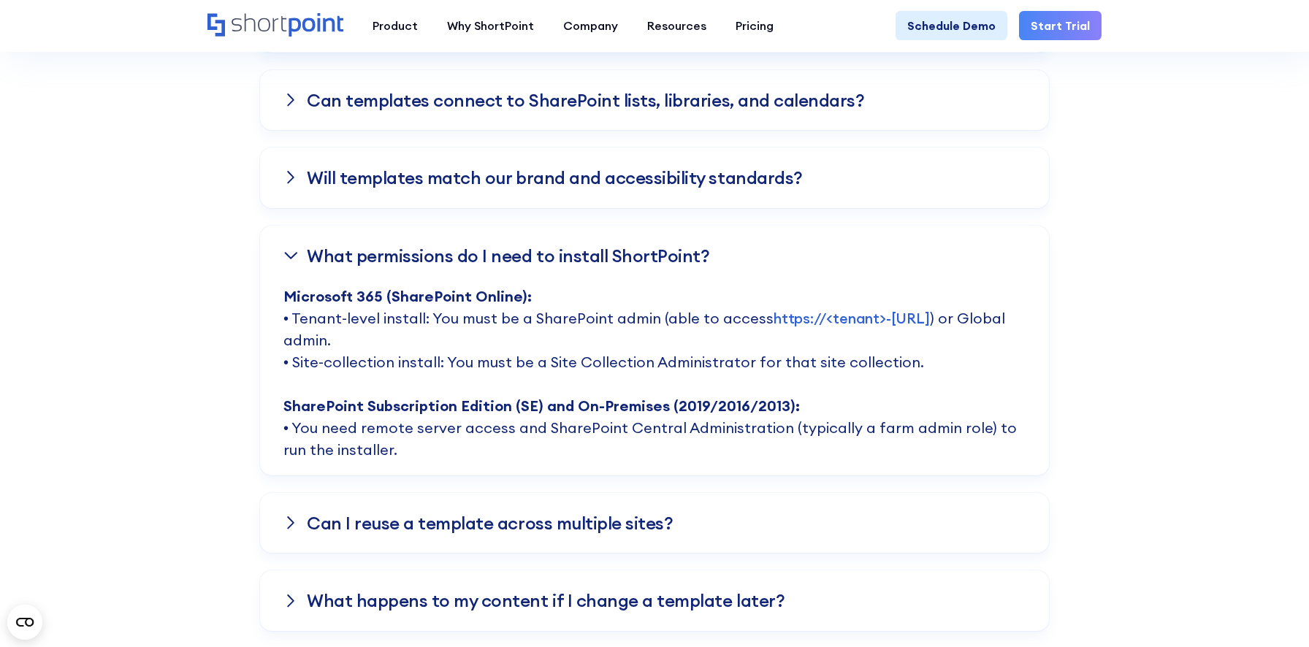
click at [400, 301] on strong "Microsoft 365 (SharePoint Online):" at bounding box center [407, 296] width 248 height 18
click at [341, 302] on strong "Microsoft 365 (SharePoint Online):" at bounding box center [407, 296] width 248 height 18
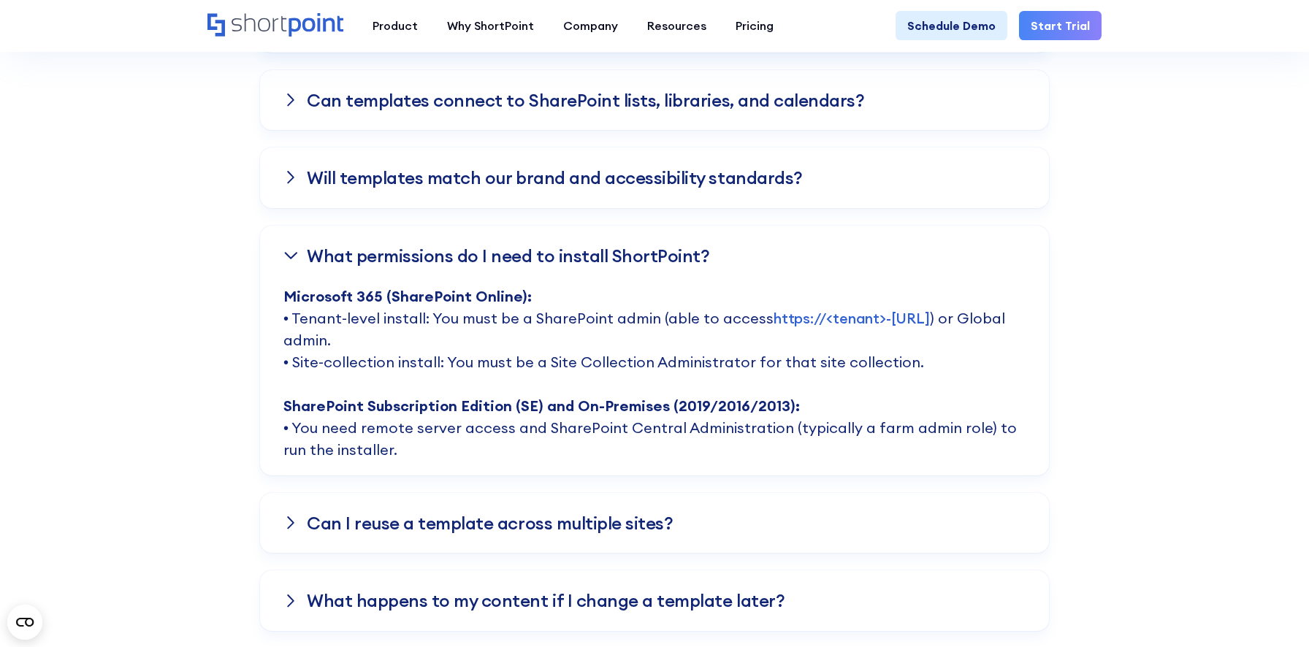
drag, startPoint x: 284, startPoint y: 296, endPoint x: 383, endPoint y: 459, distance: 191.1
click at [383, 459] on p "Microsoft 365 (SharePoint Online): • Tenant-level install: You must be a ShareP…" at bounding box center [654, 381] width 742 height 190
drag, startPoint x: 383, startPoint y: 459, endPoint x: 288, endPoint y: 301, distance: 184.8
click at [288, 301] on p "Microsoft 365 (SharePoint Online): • Tenant-level install: You must be a ShareP…" at bounding box center [654, 381] width 742 height 190
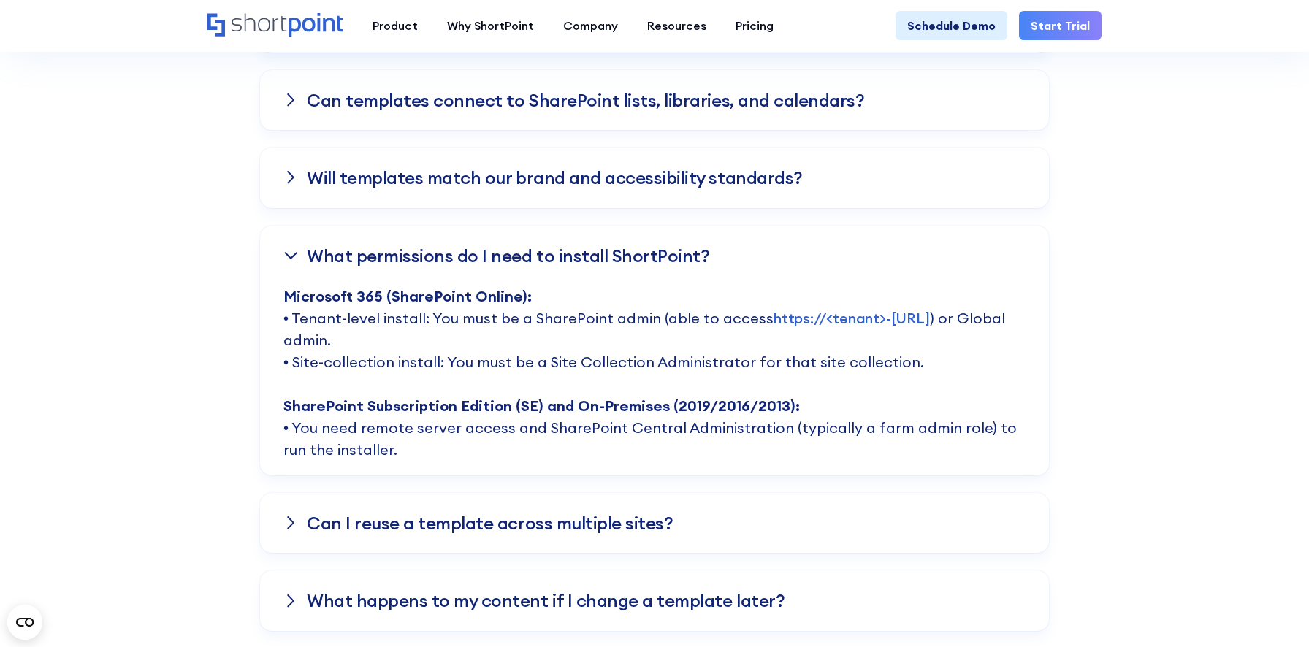
click at [288, 301] on strong "Microsoft 365 (SharePoint Online):" at bounding box center [407, 296] width 248 height 18
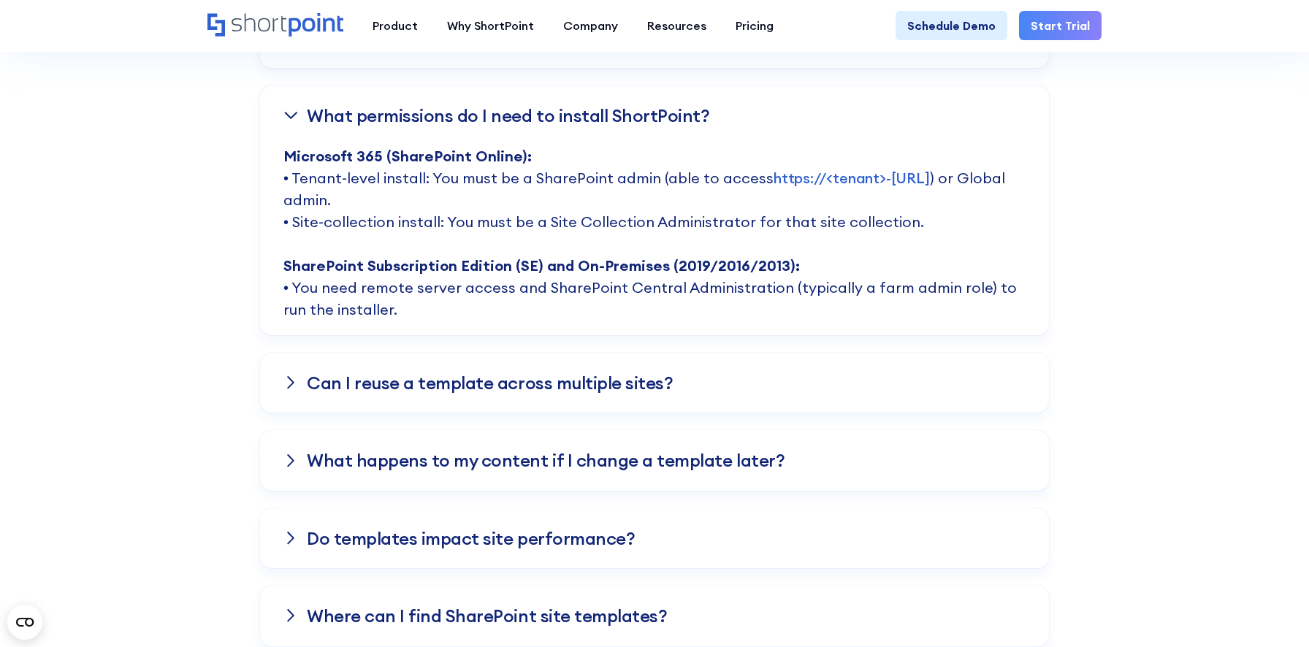
scroll to position [2249, 0]
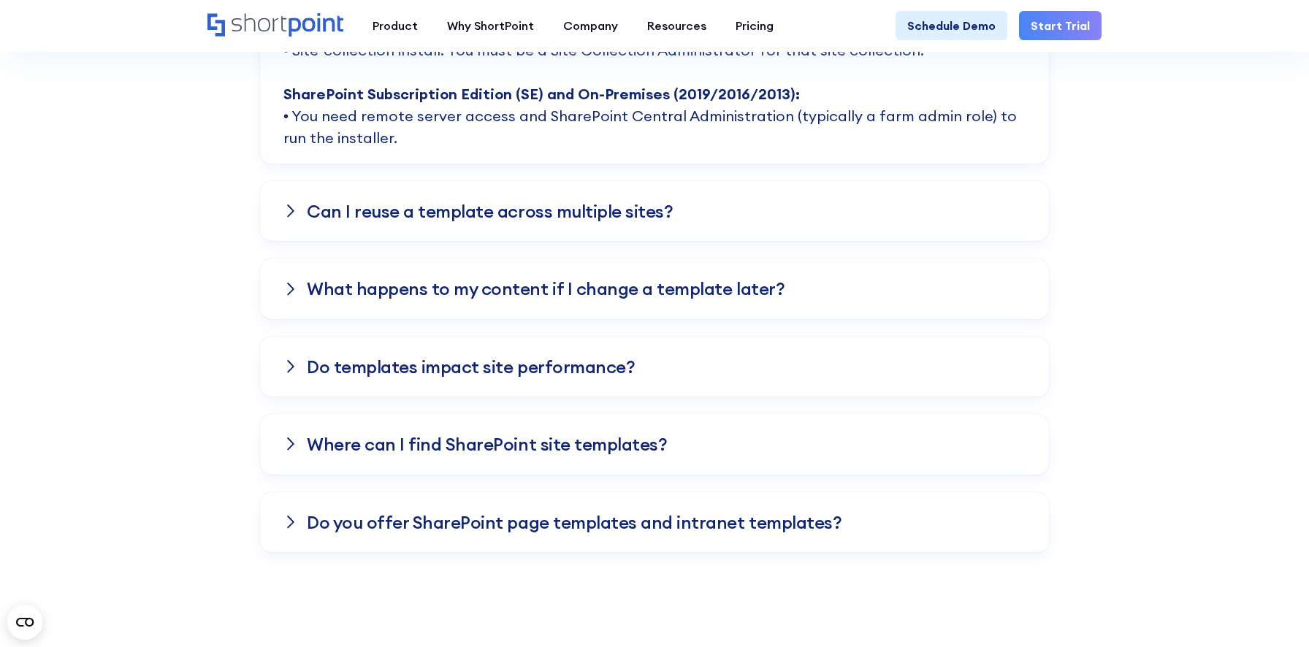
click at [365, 226] on div "Can I reuse a template across multiple sites?" at bounding box center [654, 211] width 789 height 60
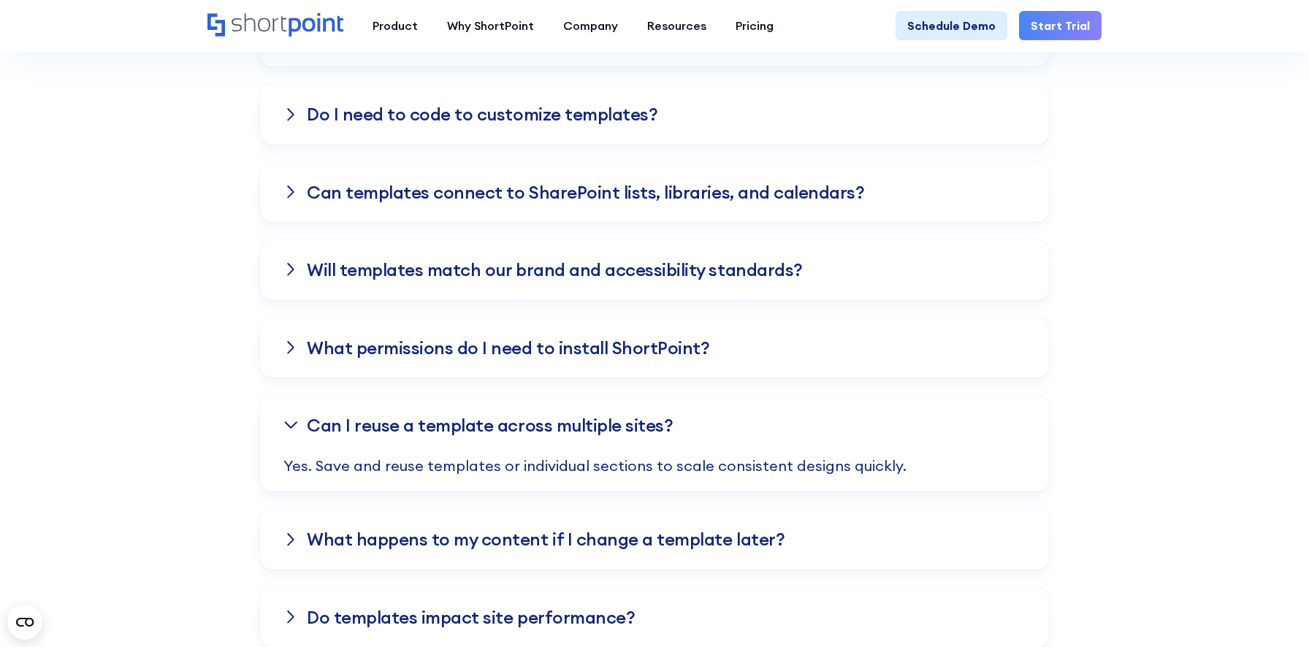
scroll to position [1832, 0]
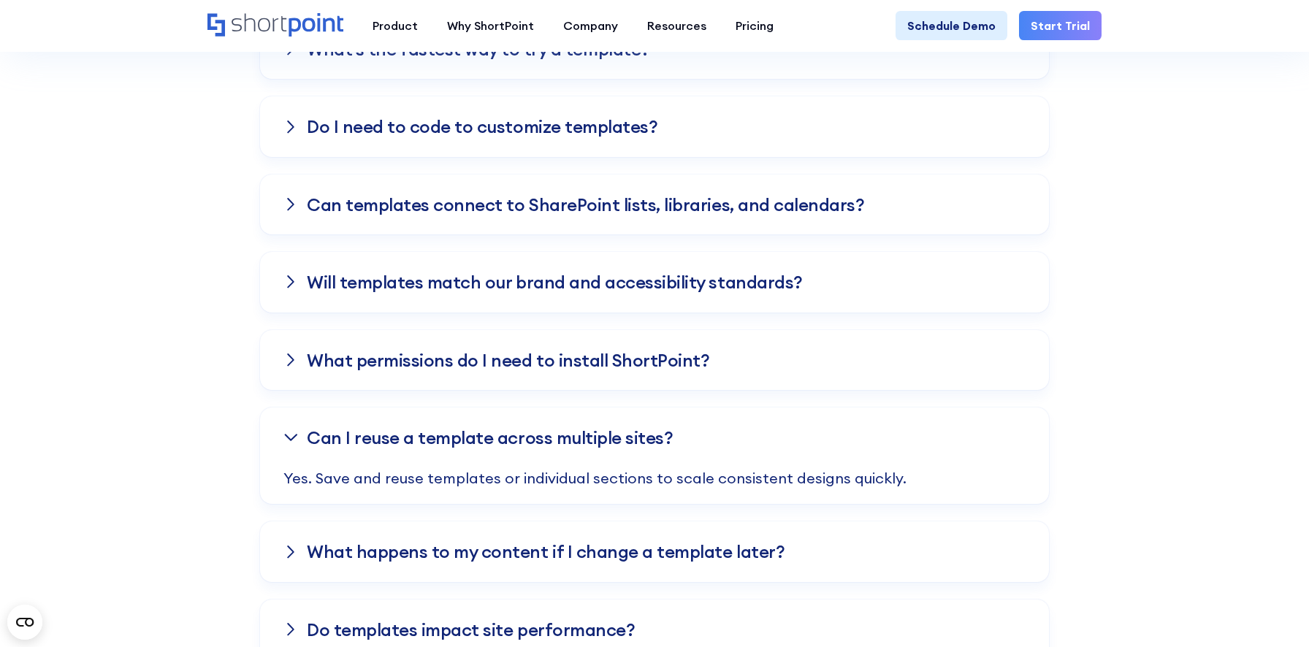
click at [376, 286] on h3 "Will templates match our brand and accessibility standards?" at bounding box center [555, 281] width 496 height 19
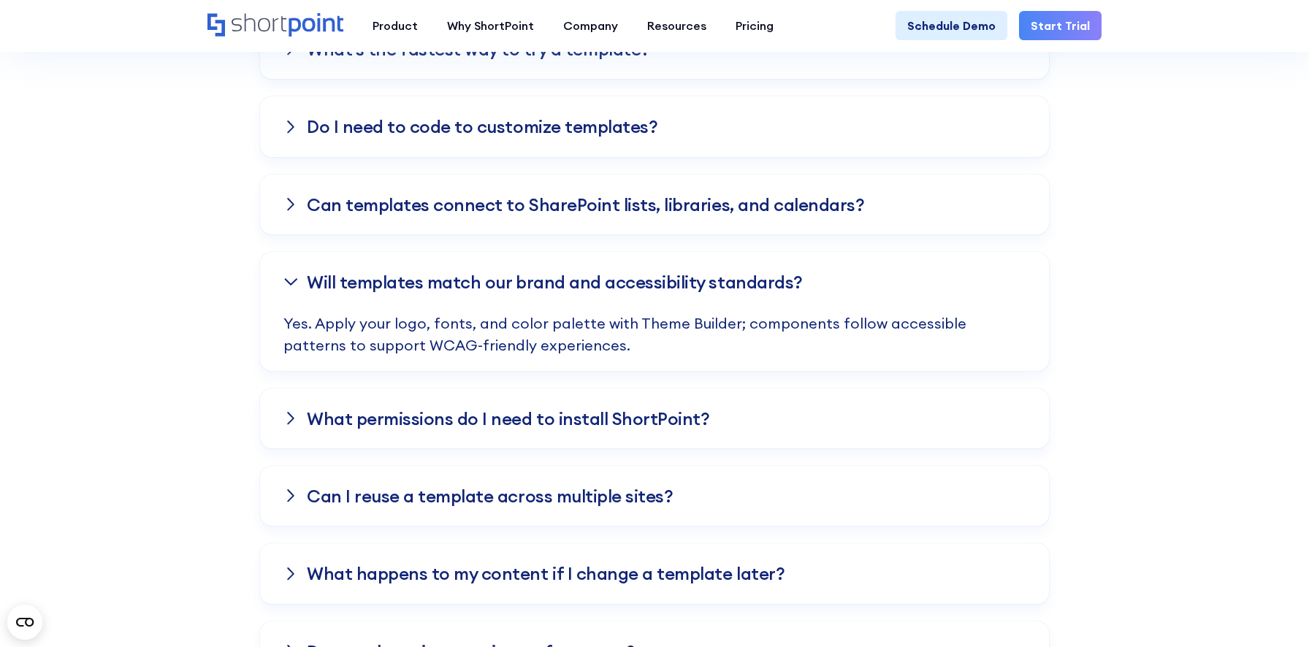
click at [368, 416] on h3 "What permissions do I need to install ShortPoint?" at bounding box center [508, 418] width 403 height 19
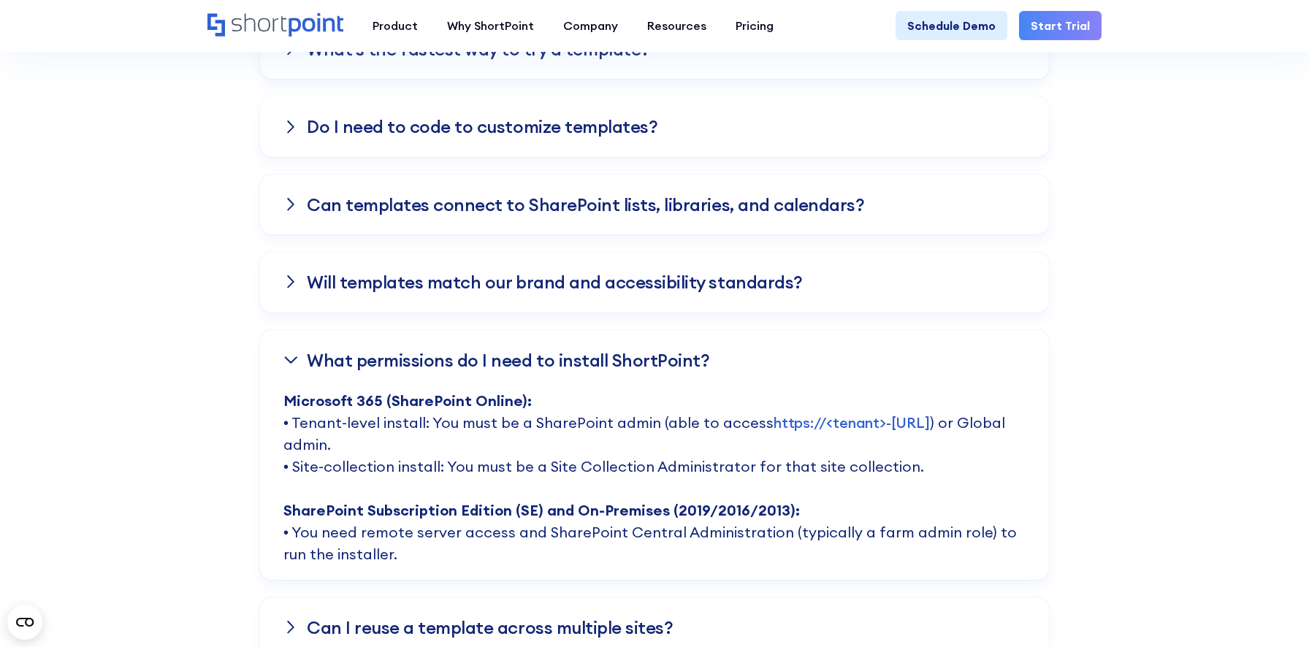
click at [389, 361] on h3 "What permissions do I need to install ShortPoint?" at bounding box center [508, 360] width 403 height 19
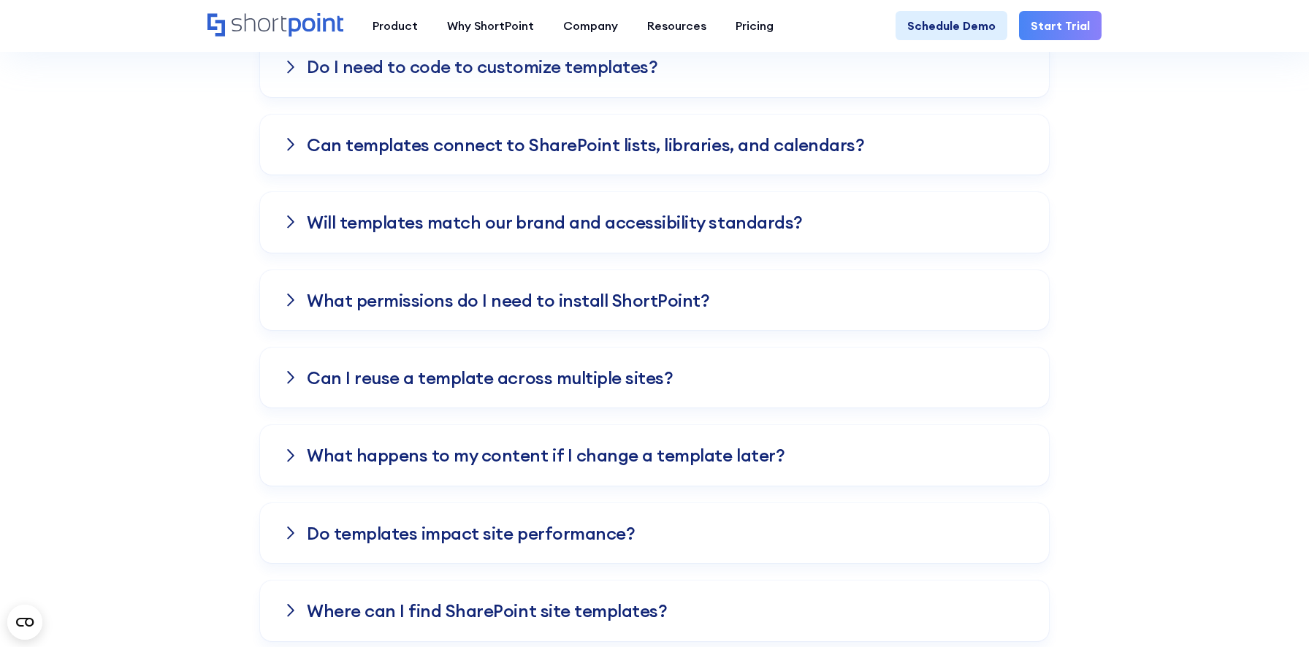
scroll to position [1913, 0]
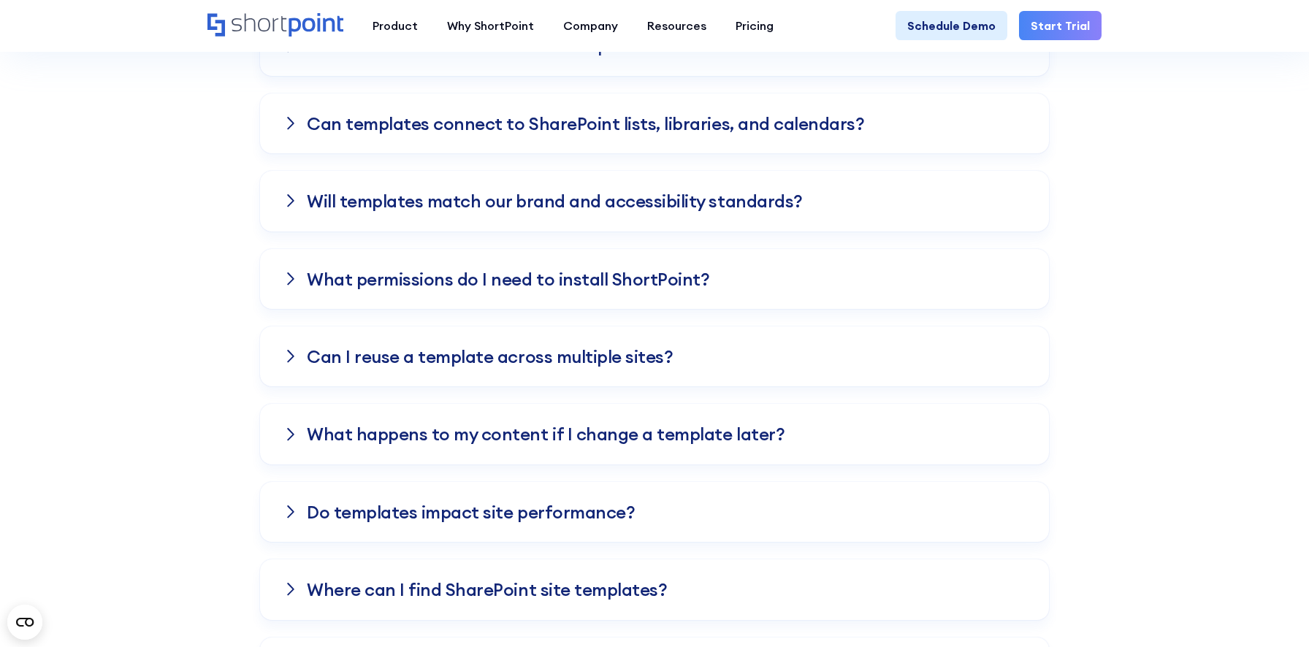
click at [386, 357] on h3 "Can I reuse a template across multiple sites?" at bounding box center [490, 356] width 366 height 19
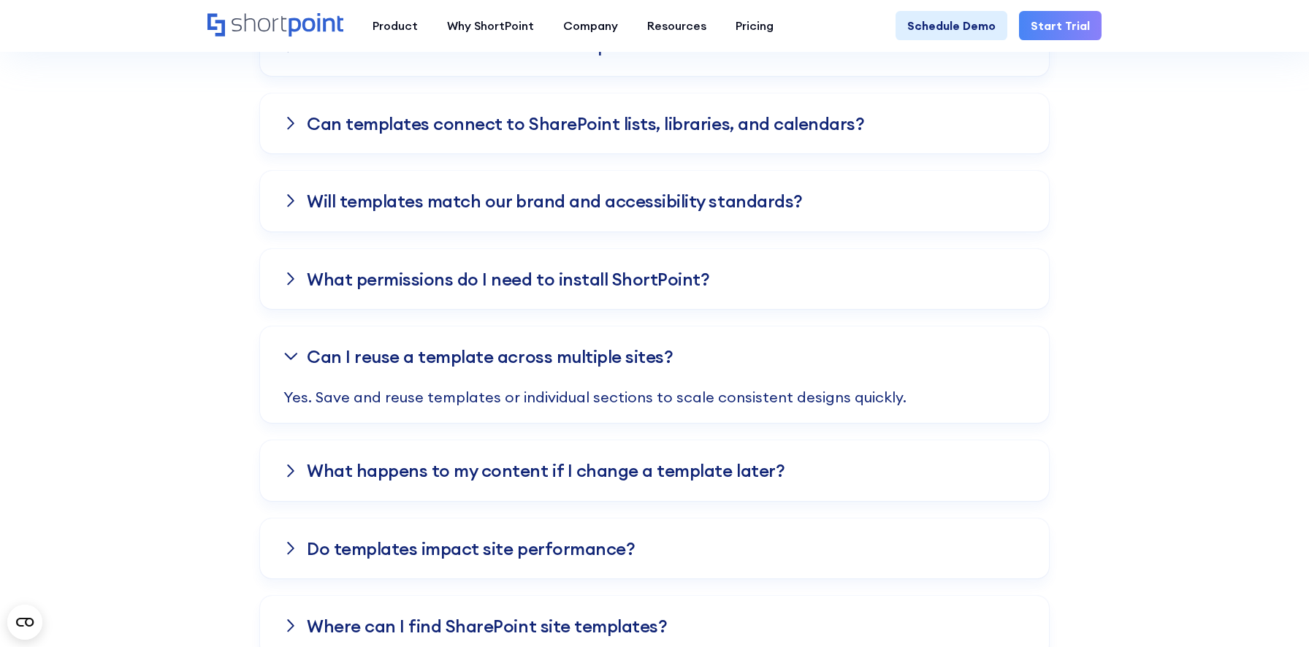
click at [401, 473] on h3 "What happens to my content if I change a template later?" at bounding box center [546, 470] width 478 height 19
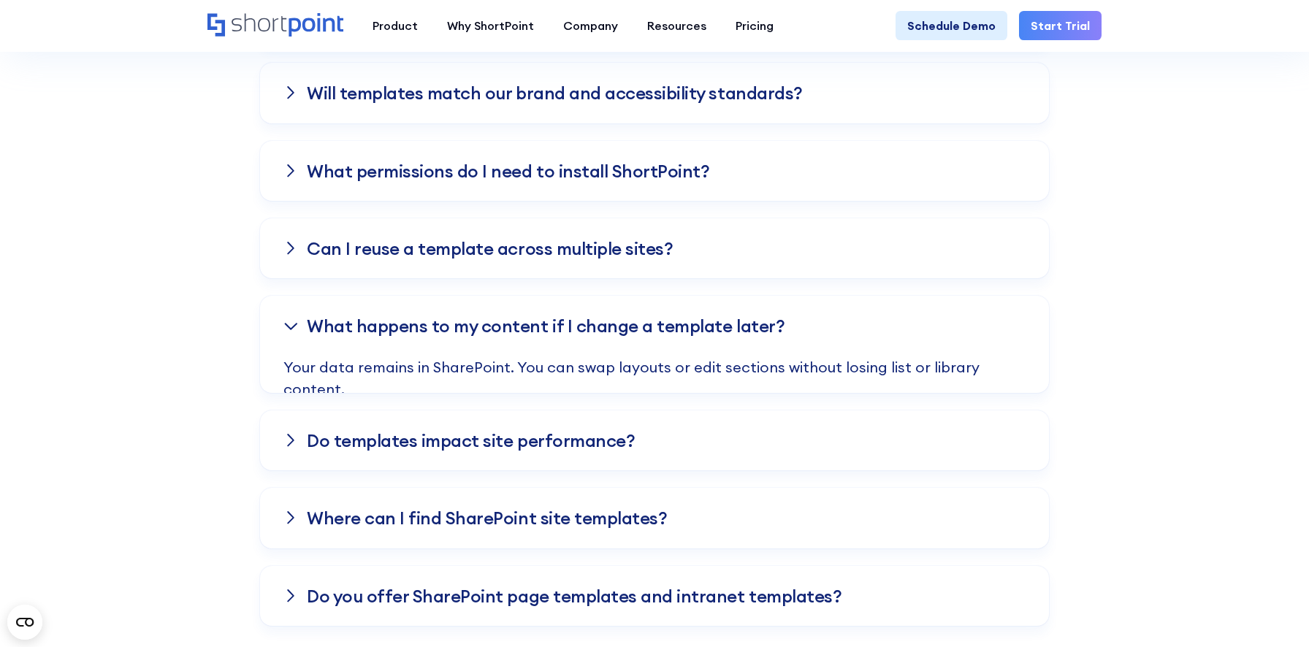
scroll to position [2043, 0]
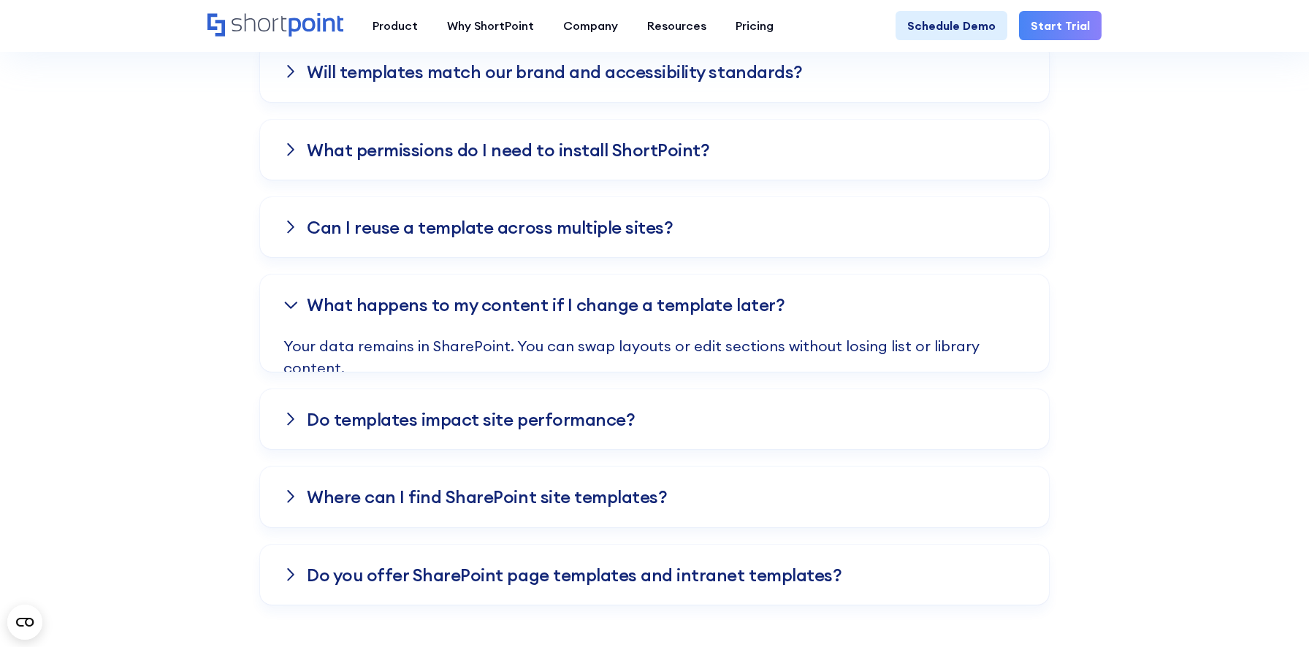
click at [392, 419] on h3 "Do templates impact site performance?" at bounding box center [471, 419] width 328 height 19
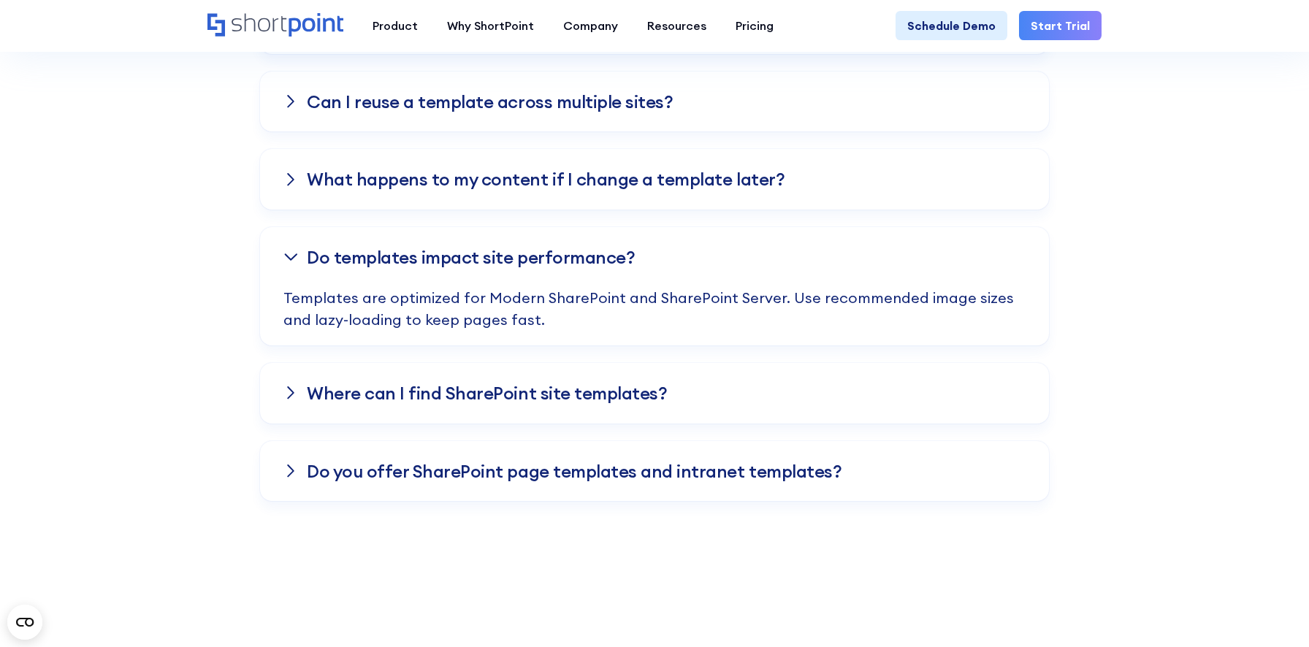
scroll to position [2171, 0]
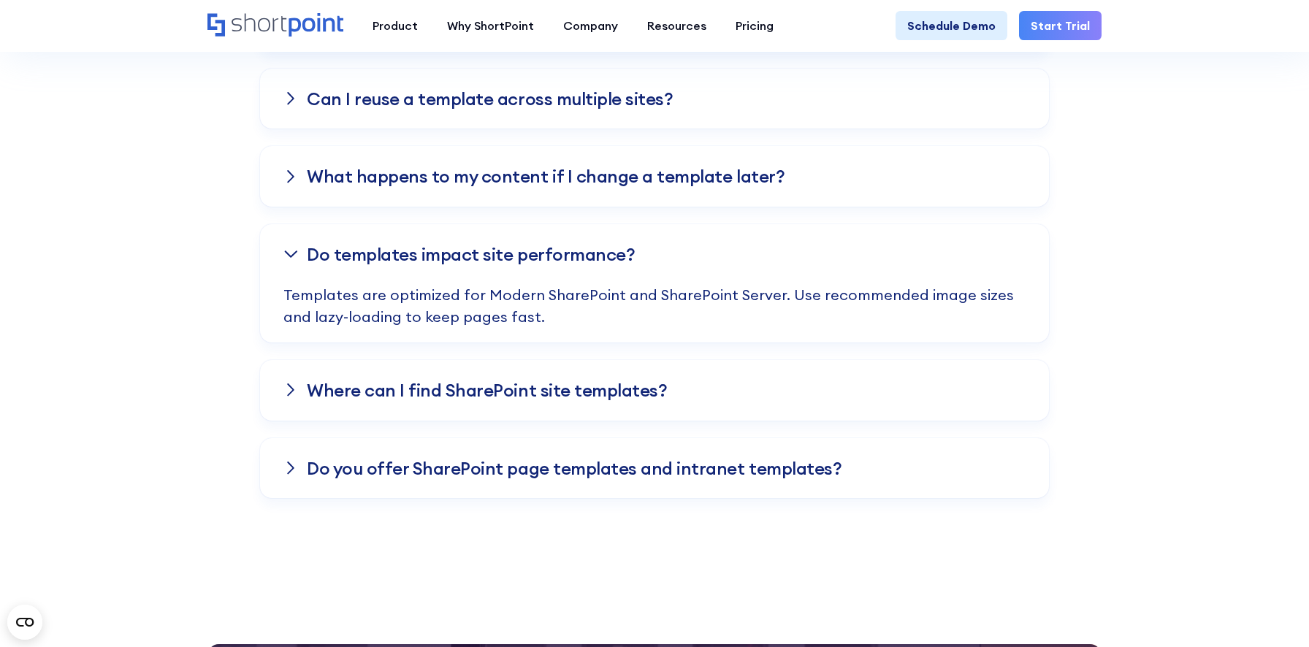
click at [375, 387] on h3 "Where can I find SharePoint site templates?" at bounding box center [487, 390] width 360 height 19
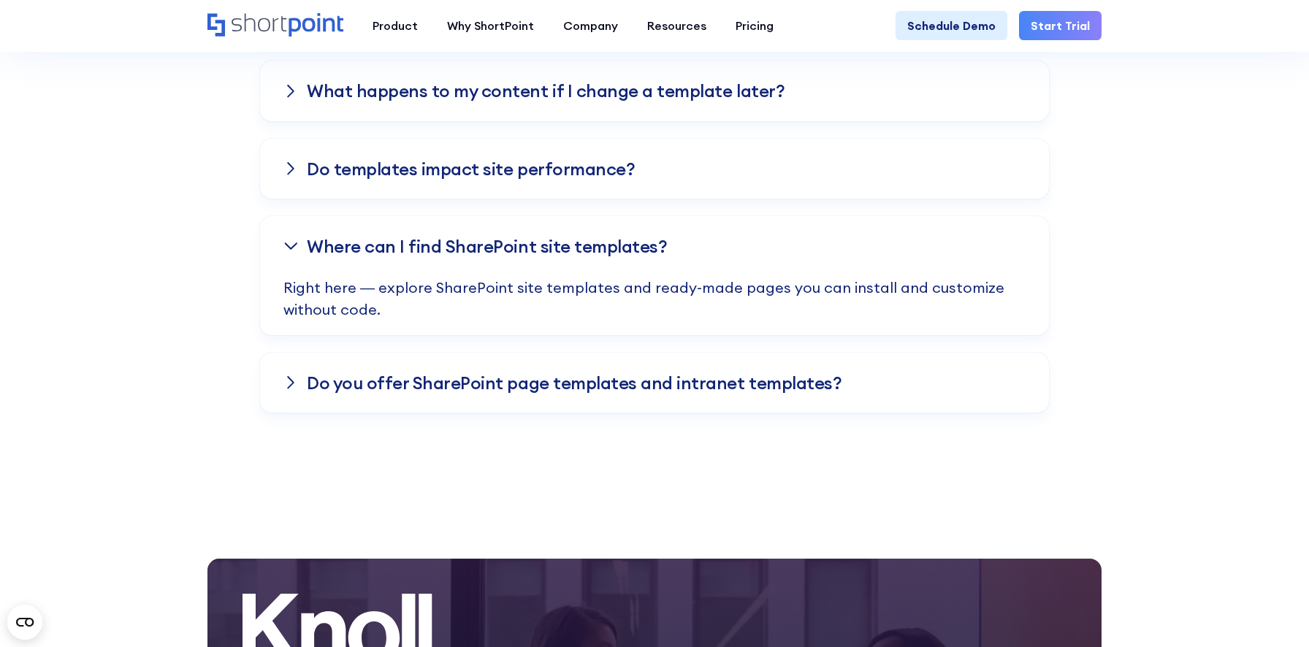
scroll to position [2268, 0]
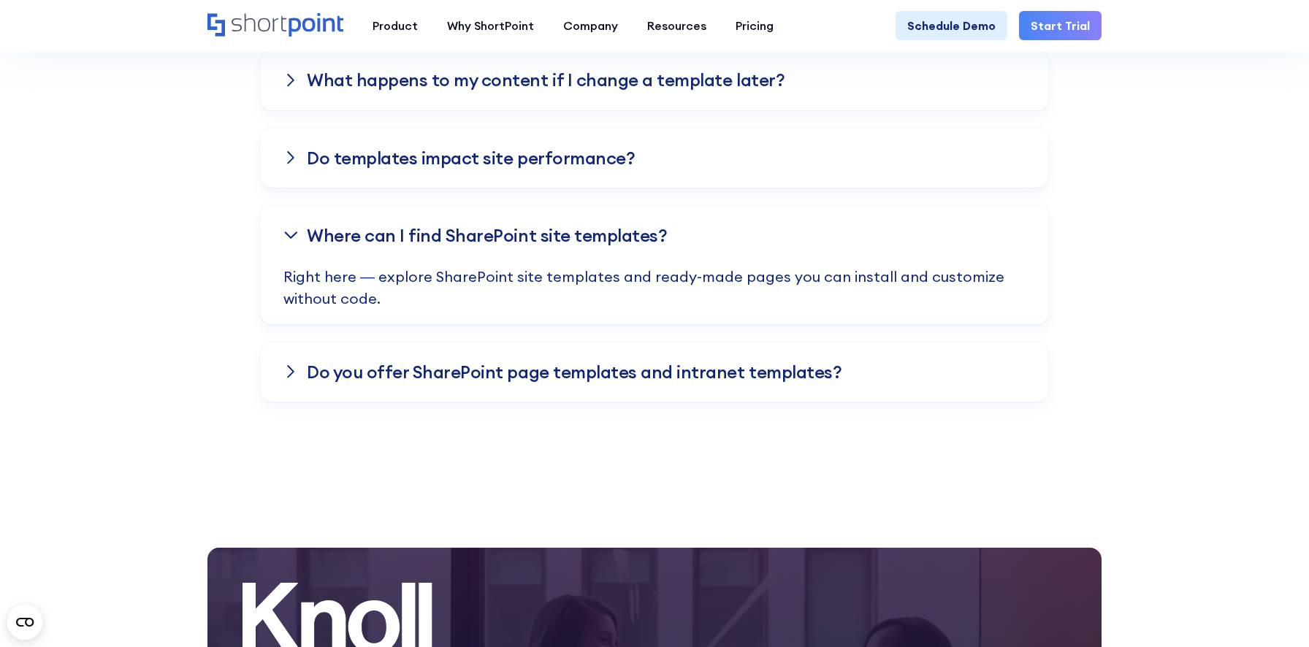
click at [407, 355] on div "Do you offer SharePoint page templates and intranet templates?" at bounding box center [654, 372] width 789 height 60
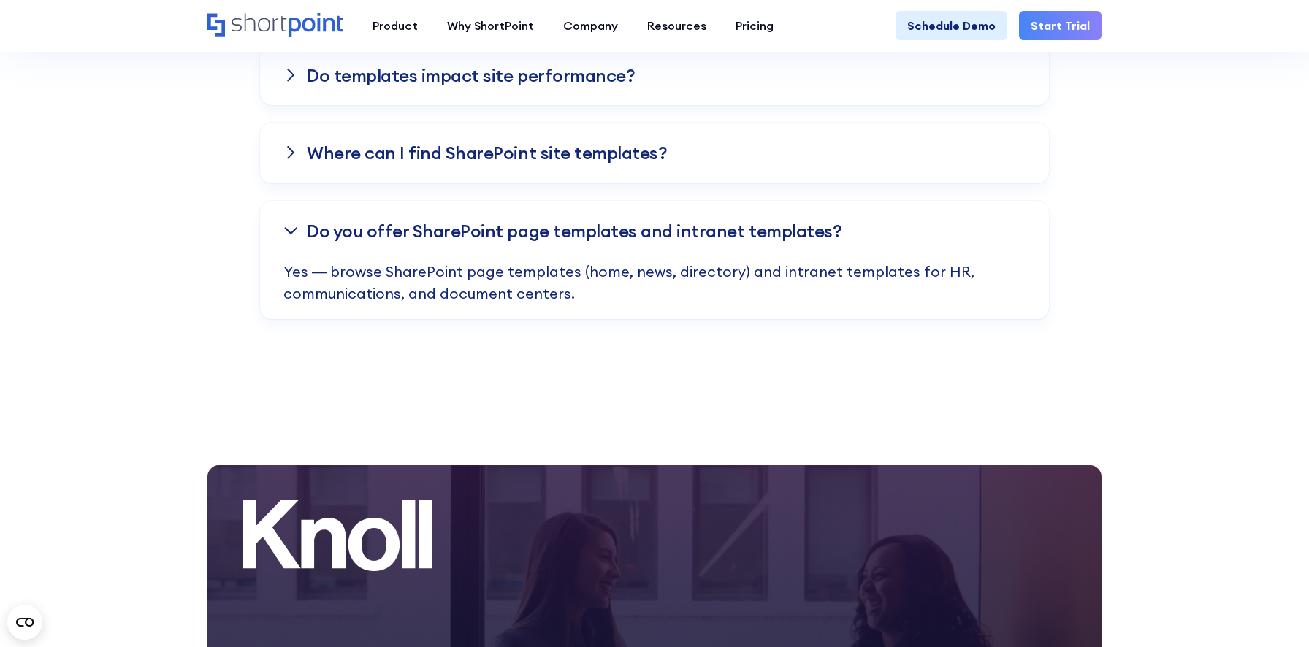
scroll to position [2354, 0]
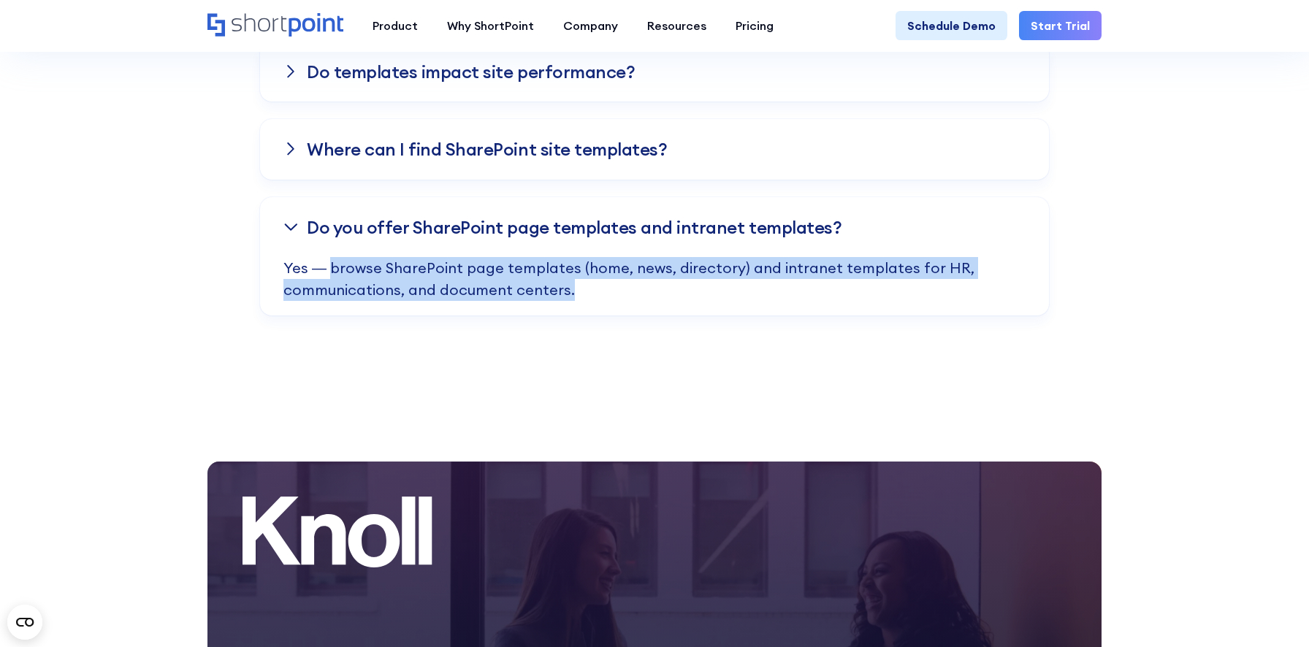
drag, startPoint x: 331, startPoint y: 265, endPoint x: 568, endPoint y: 291, distance: 238.9
click at [568, 291] on p "Yes — browse SharePoint page templates (home, news, directory) and intranet tem…" at bounding box center [654, 286] width 742 height 58
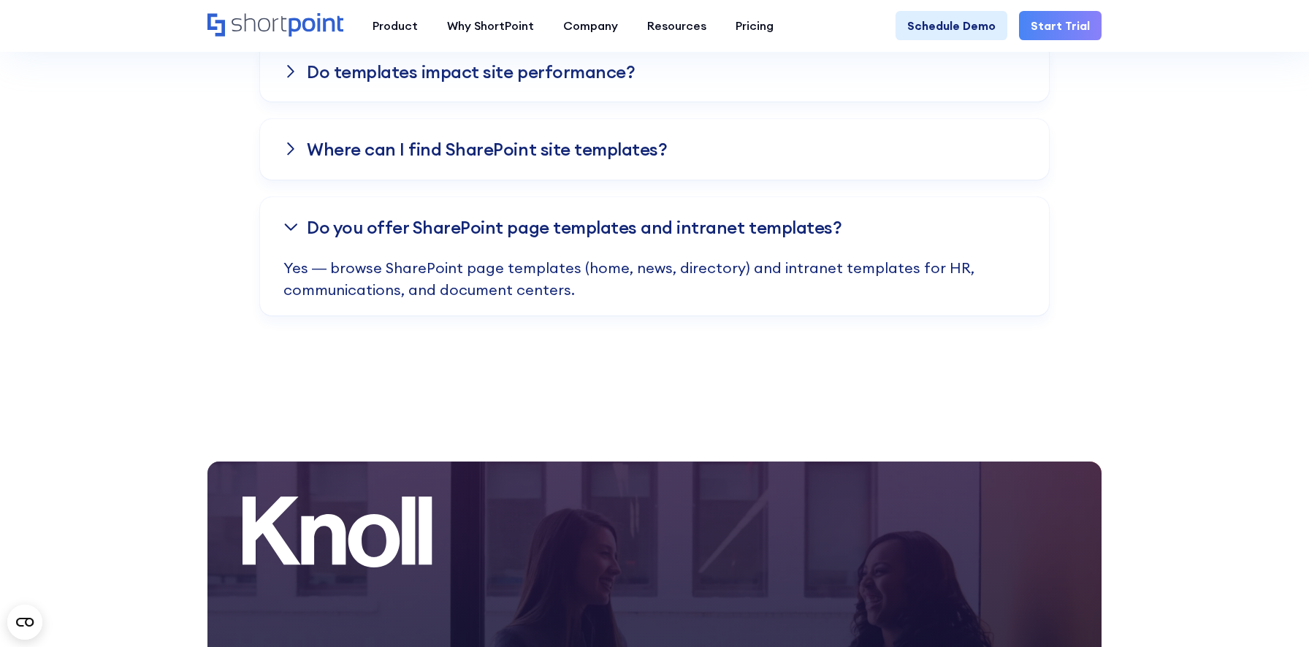
click at [498, 237] on h3 "Do you offer SharePoint page templates and intranet templates?" at bounding box center [574, 227] width 535 height 19
